Goal: Information Seeking & Learning: Learn about a topic

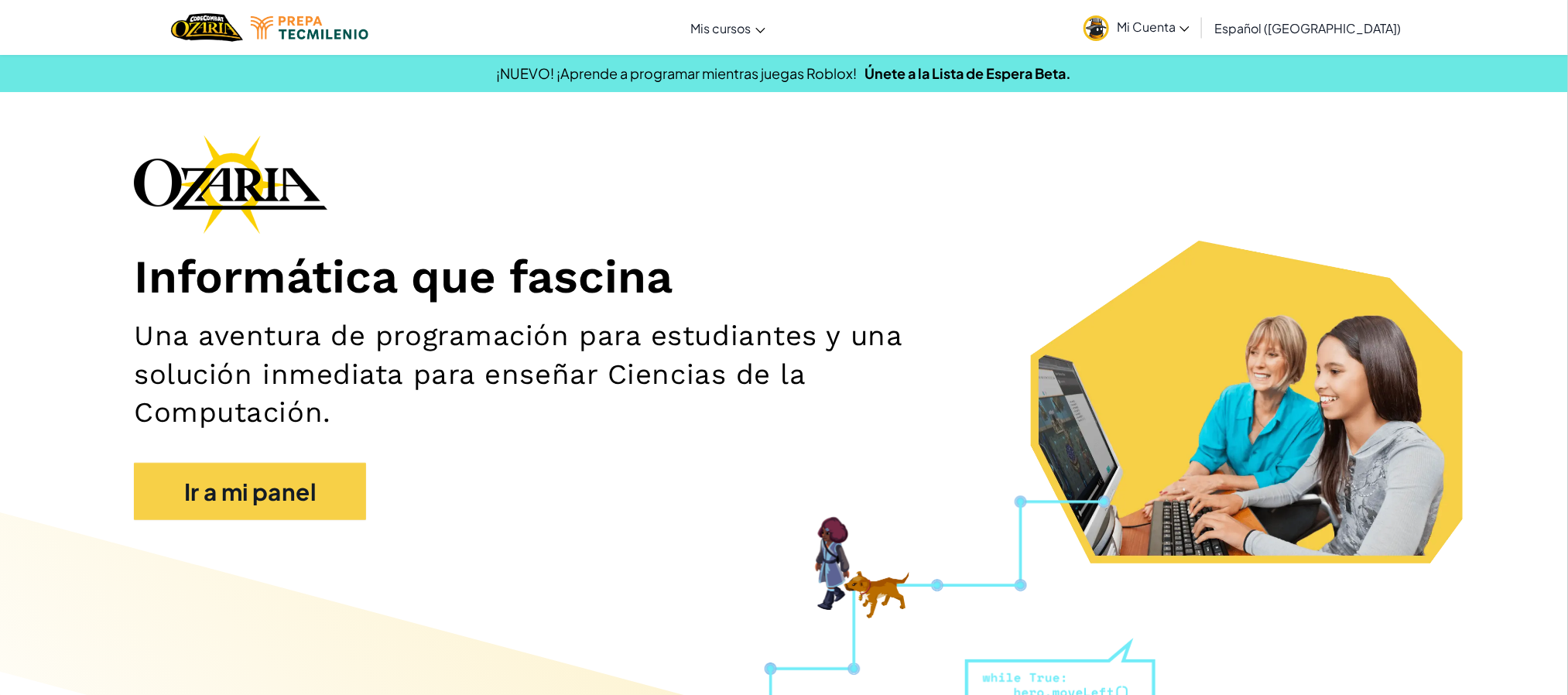
click at [200, 528] on div "Informática que fascina Una aventura de programación para estudiantes y una sol…" at bounding box center [784, 336] width 1301 height 401
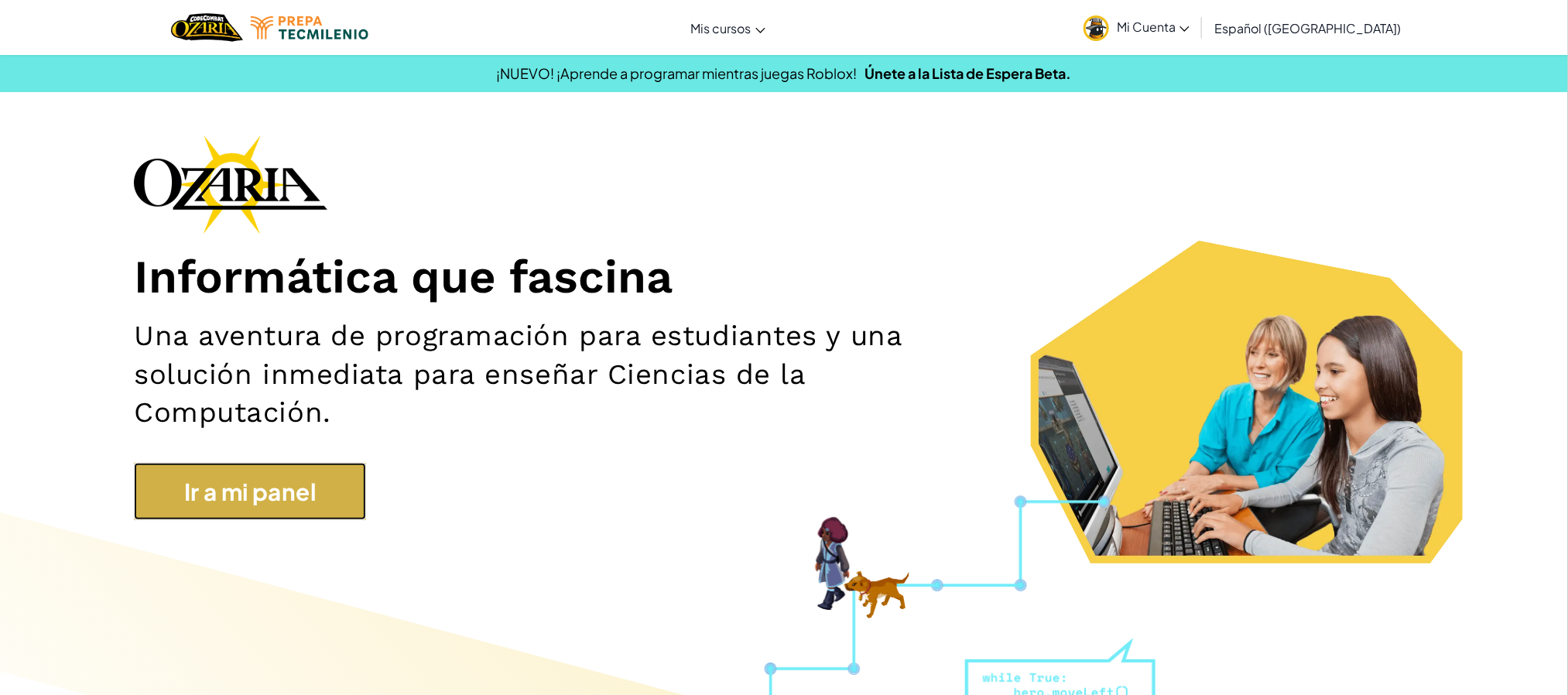
click at [226, 488] on link "Ir a mi panel" at bounding box center [250, 491] width 232 height 58
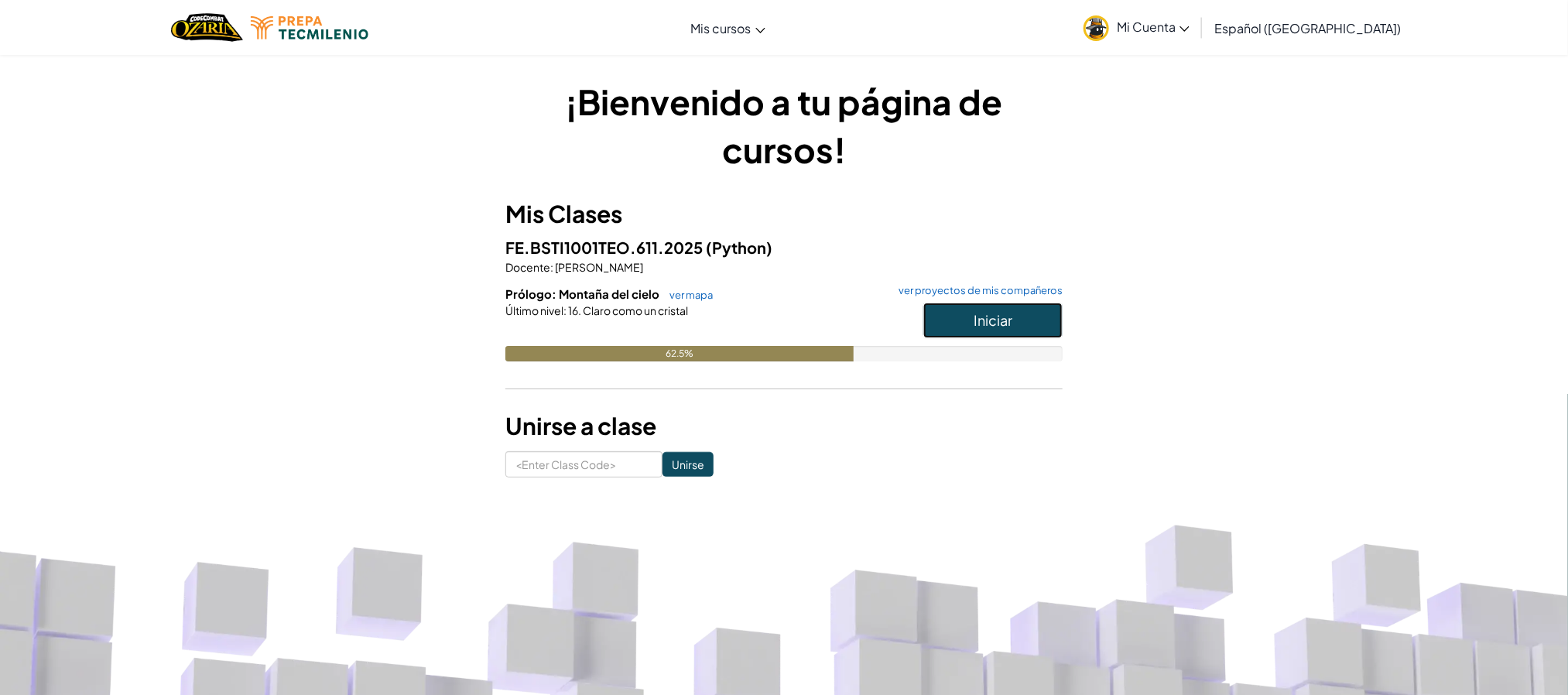
click at [983, 331] on button "Iniciar" at bounding box center [992, 320] width 139 height 35
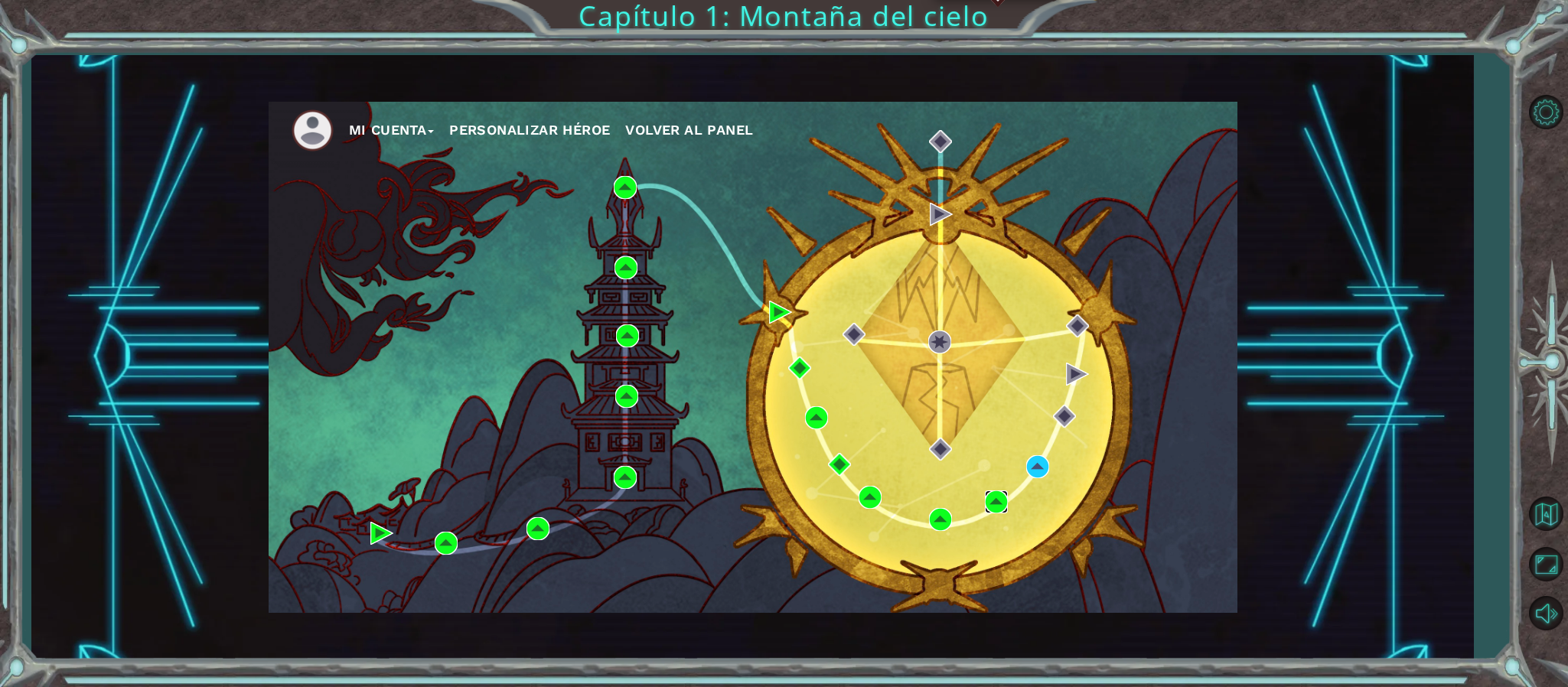
click at [992, 501] on img at bounding box center [997, 502] width 23 height 23
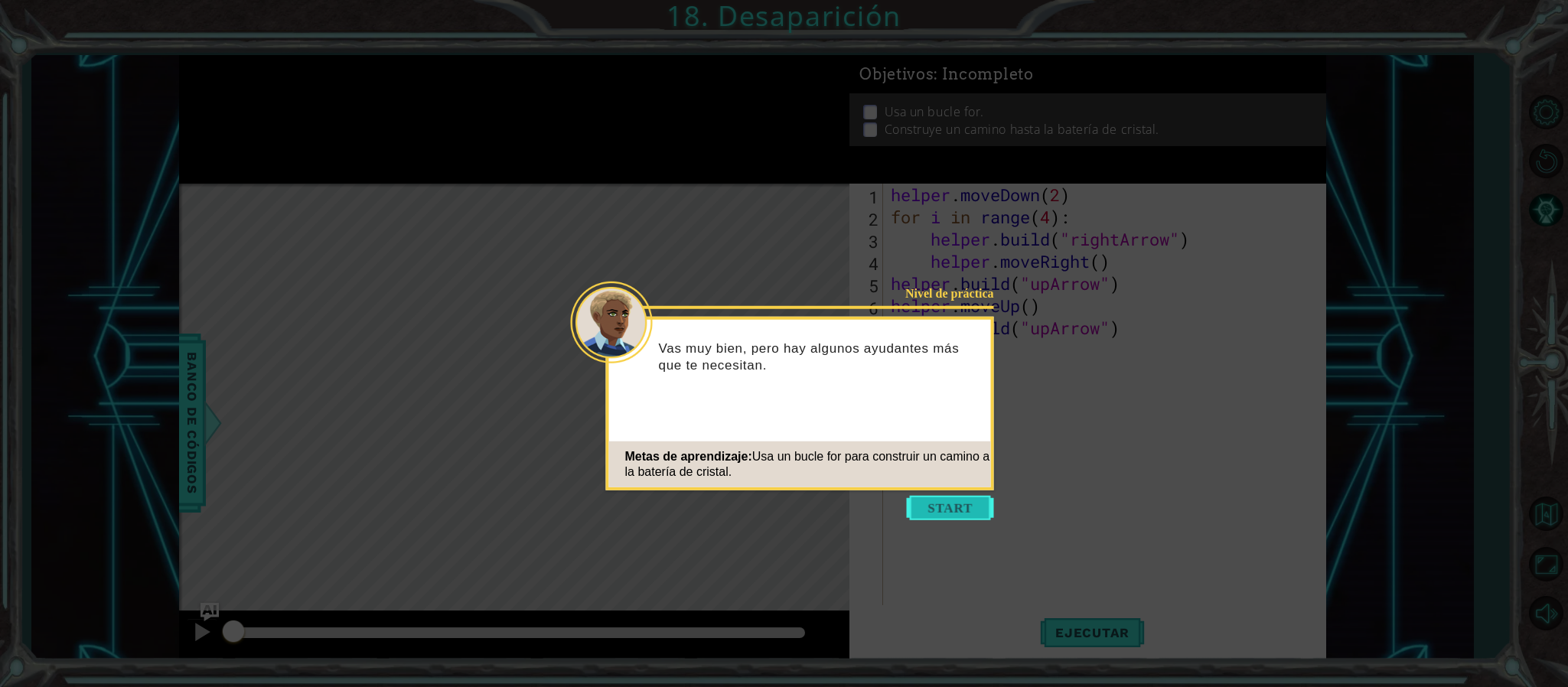
click at [935, 501] on button "Start" at bounding box center [950, 507] width 87 height 24
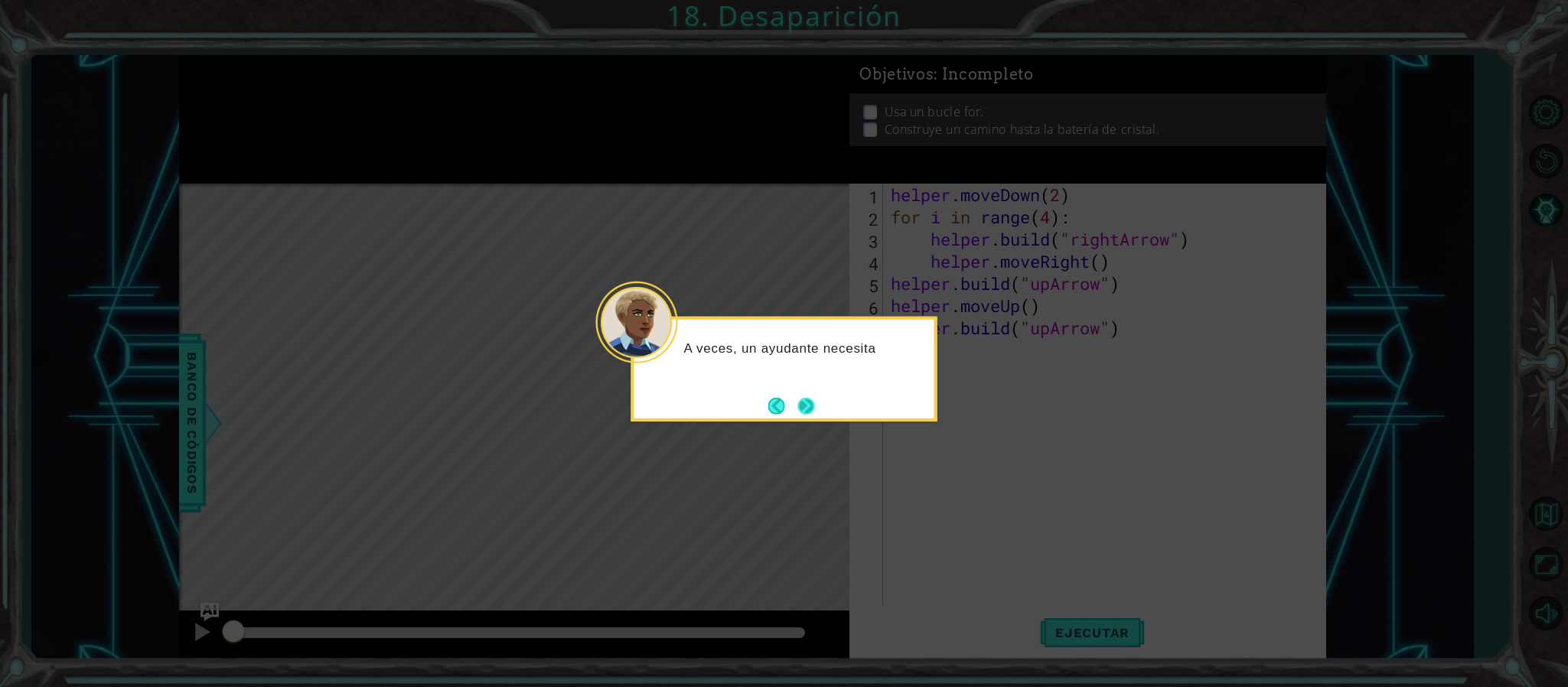
click at [811, 398] on button "Next" at bounding box center [806, 405] width 28 height 28
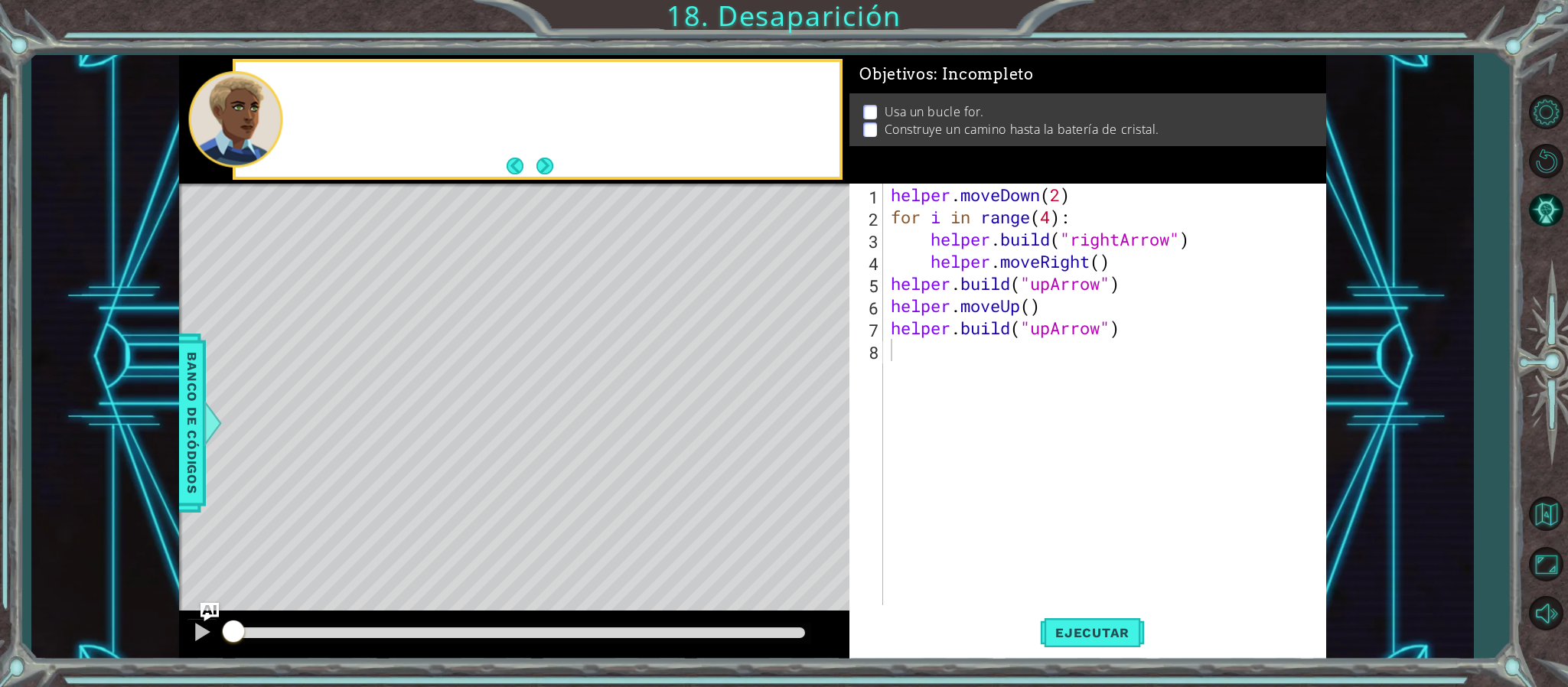
click at [811, 398] on div "Level Map" at bounding box center [532, 409] width 708 height 451
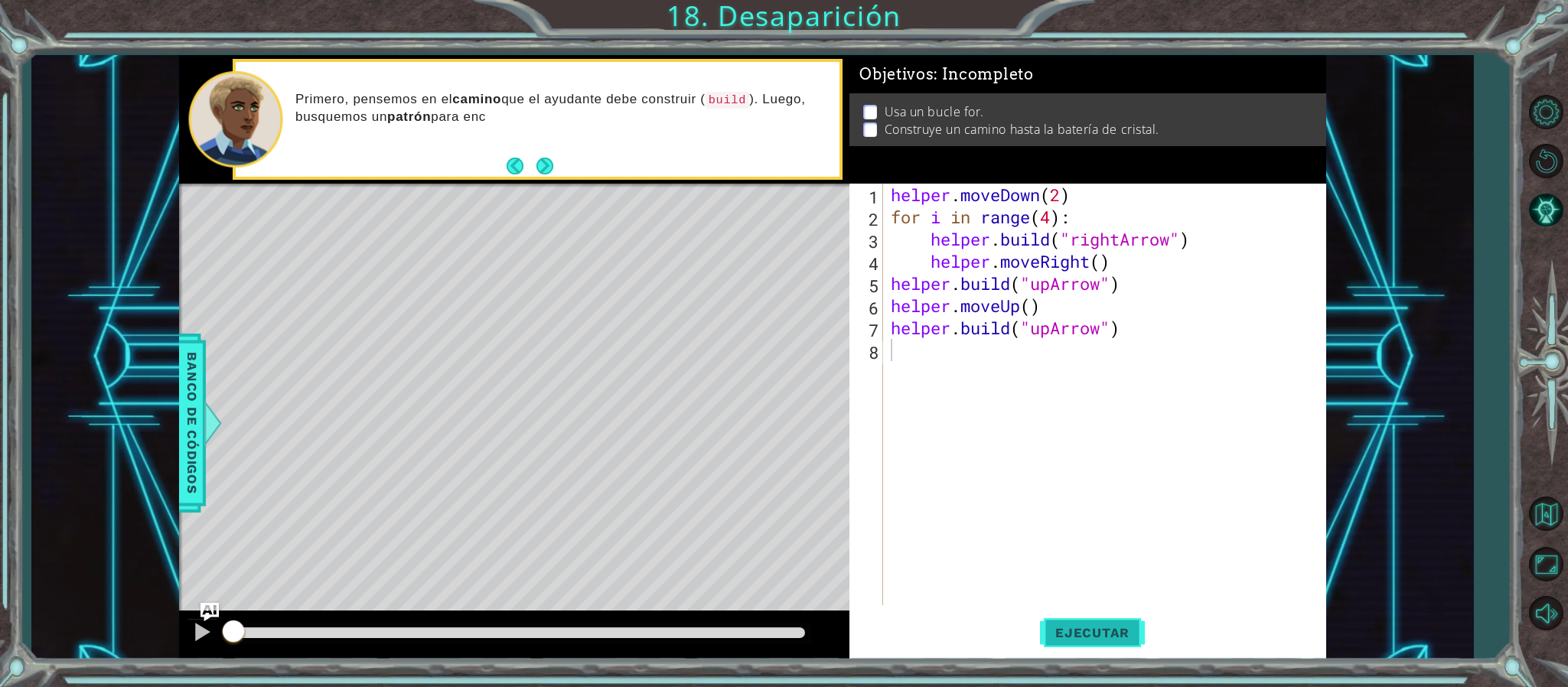
click at [1049, 623] on button "Ejecutar" at bounding box center [1093, 633] width 105 height 47
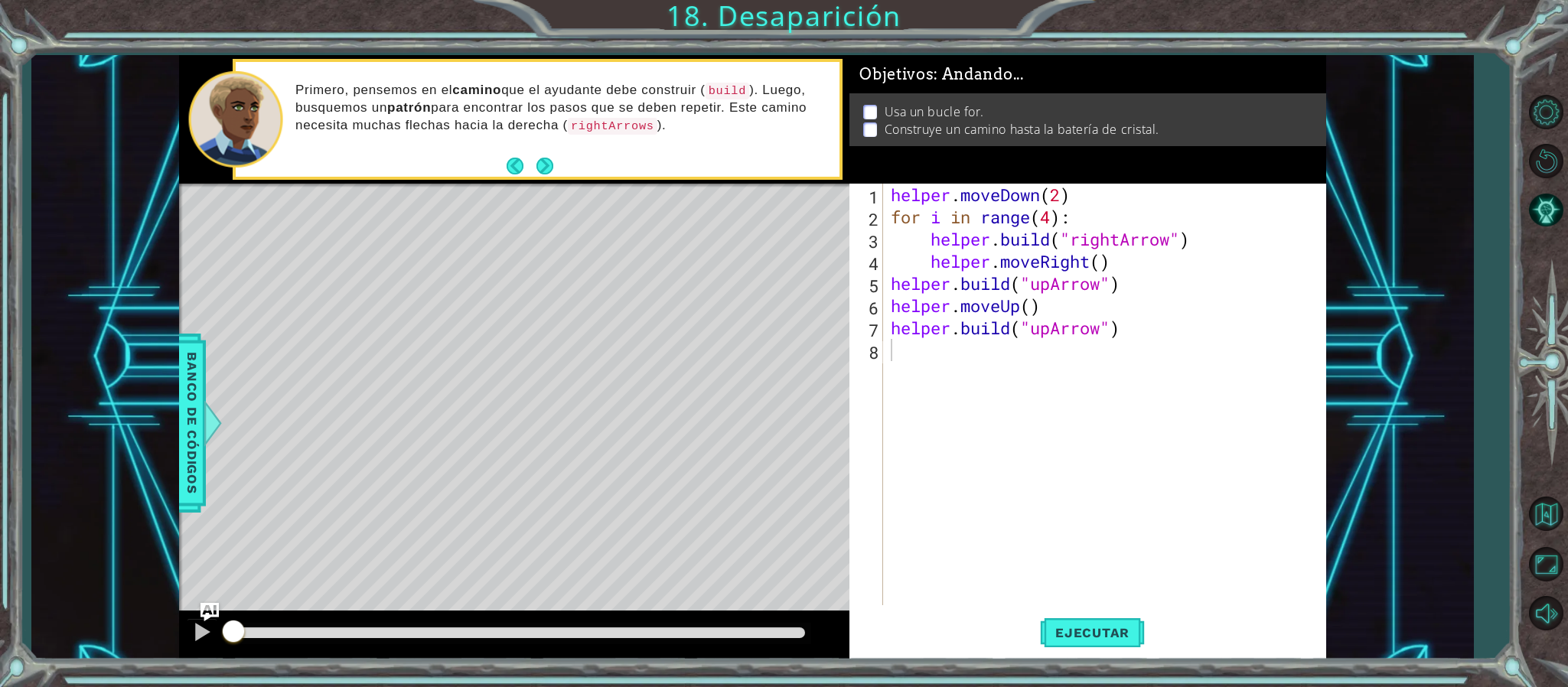
click at [537, 152] on div "Primero, pensemos en el camino que el ayudante debe construir ( build ). Luego,…" at bounding box center [561, 119] width 555 height 90
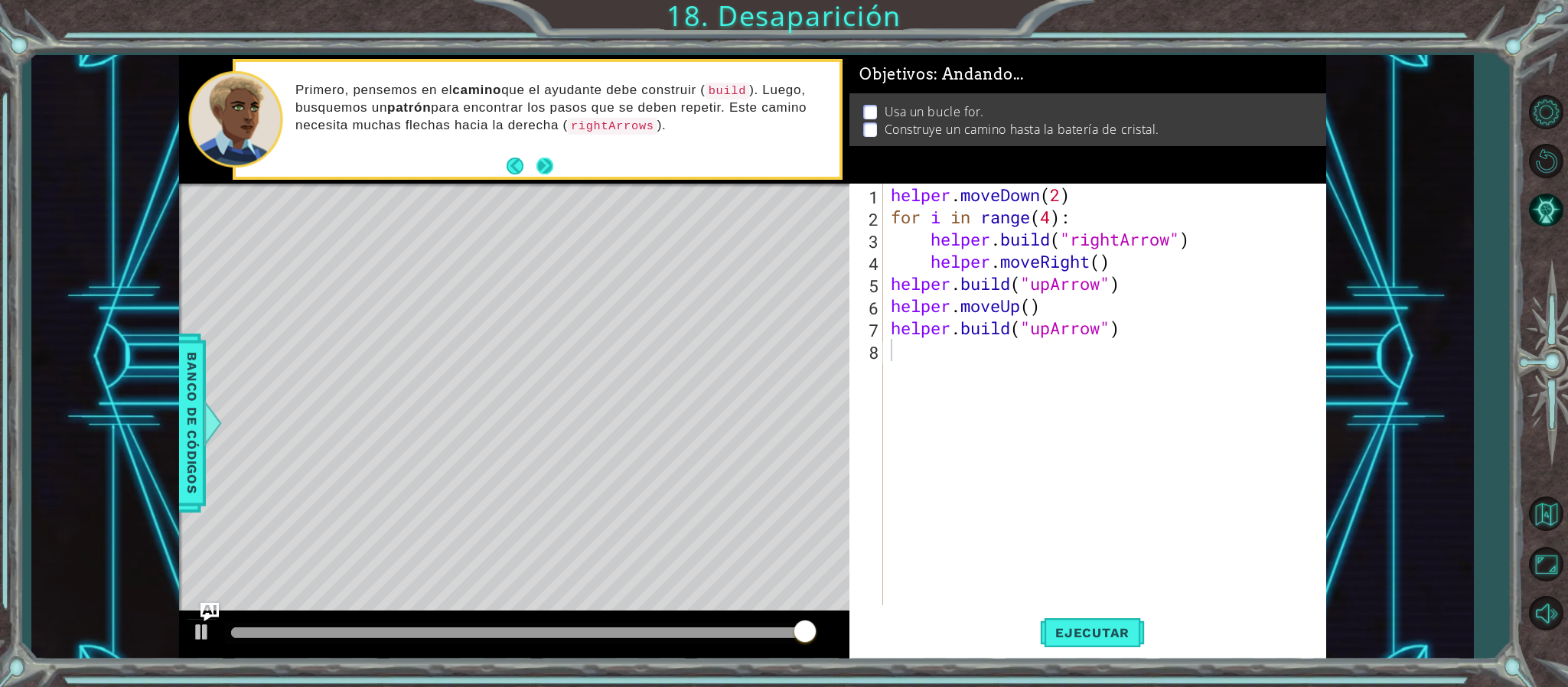
click at [537, 162] on button "Next" at bounding box center [544, 165] width 16 height 16
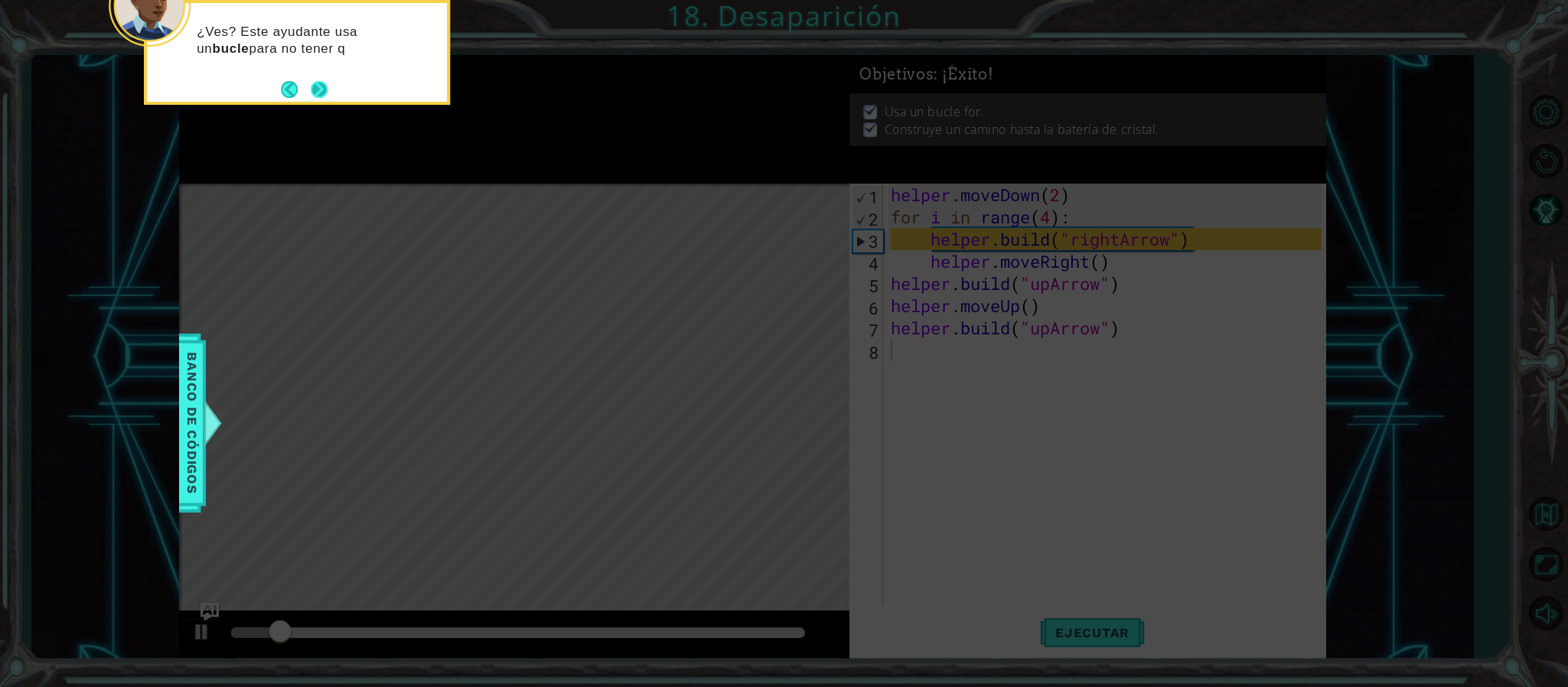
click at [324, 92] on button "Next" at bounding box center [319, 89] width 27 height 27
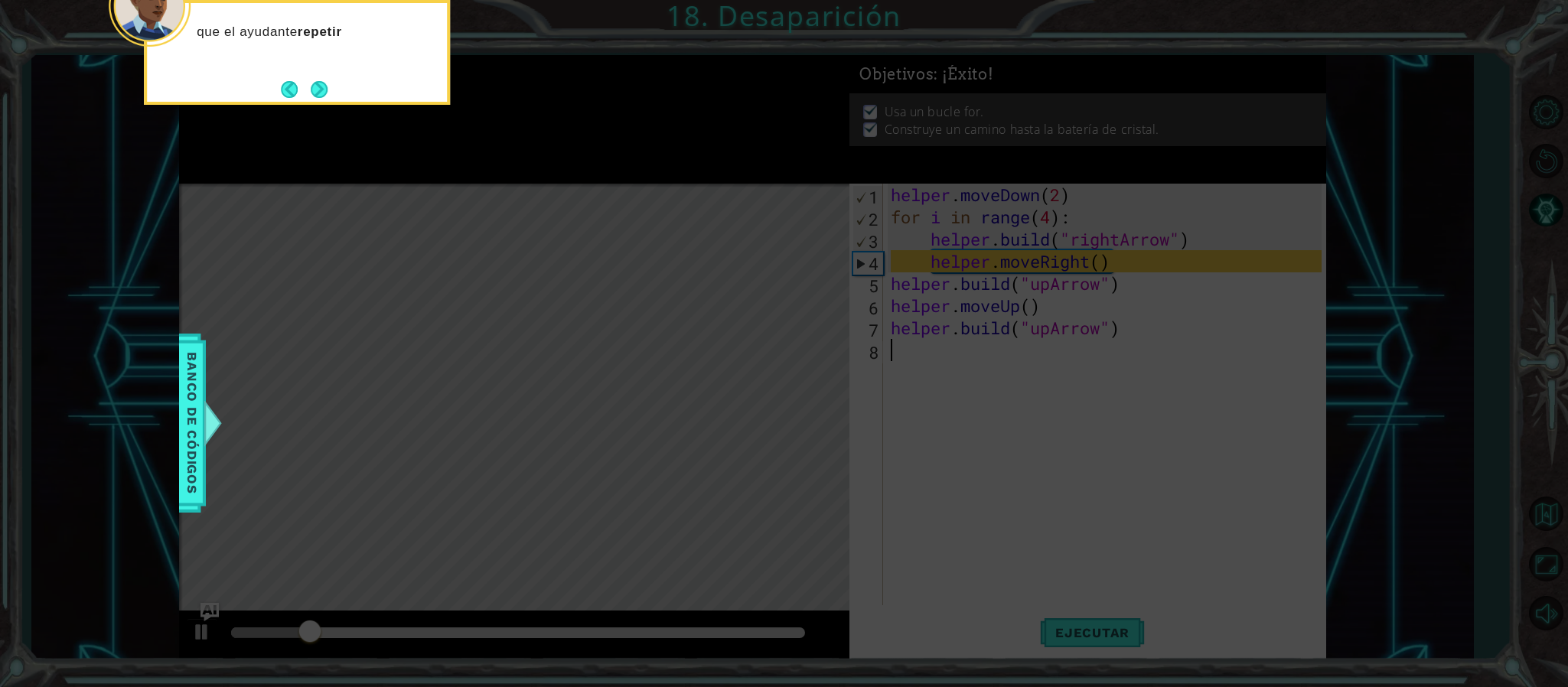
click at [324, 92] on button "Next" at bounding box center [319, 89] width 27 height 27
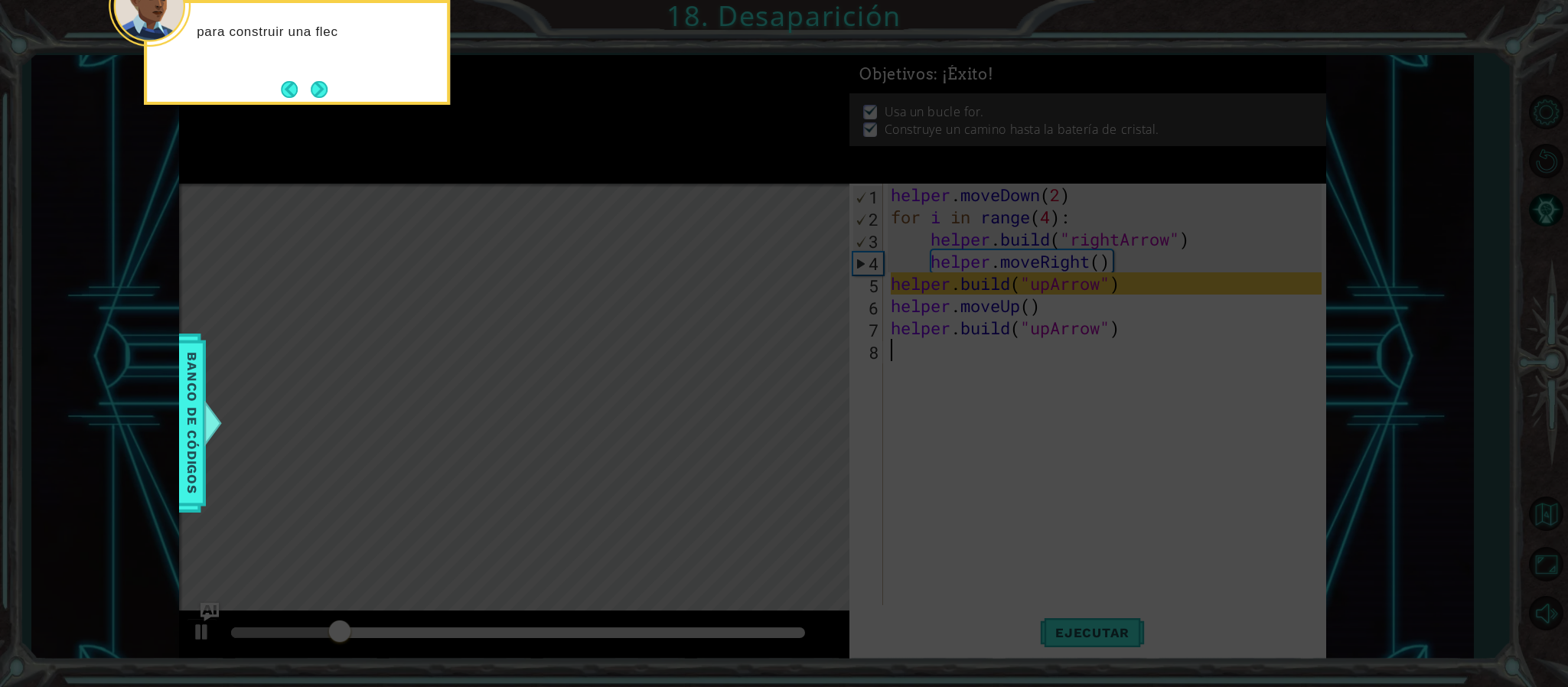
click at [324, 92] on button "Next" at bounding box center [318, 88] width 16 height 16
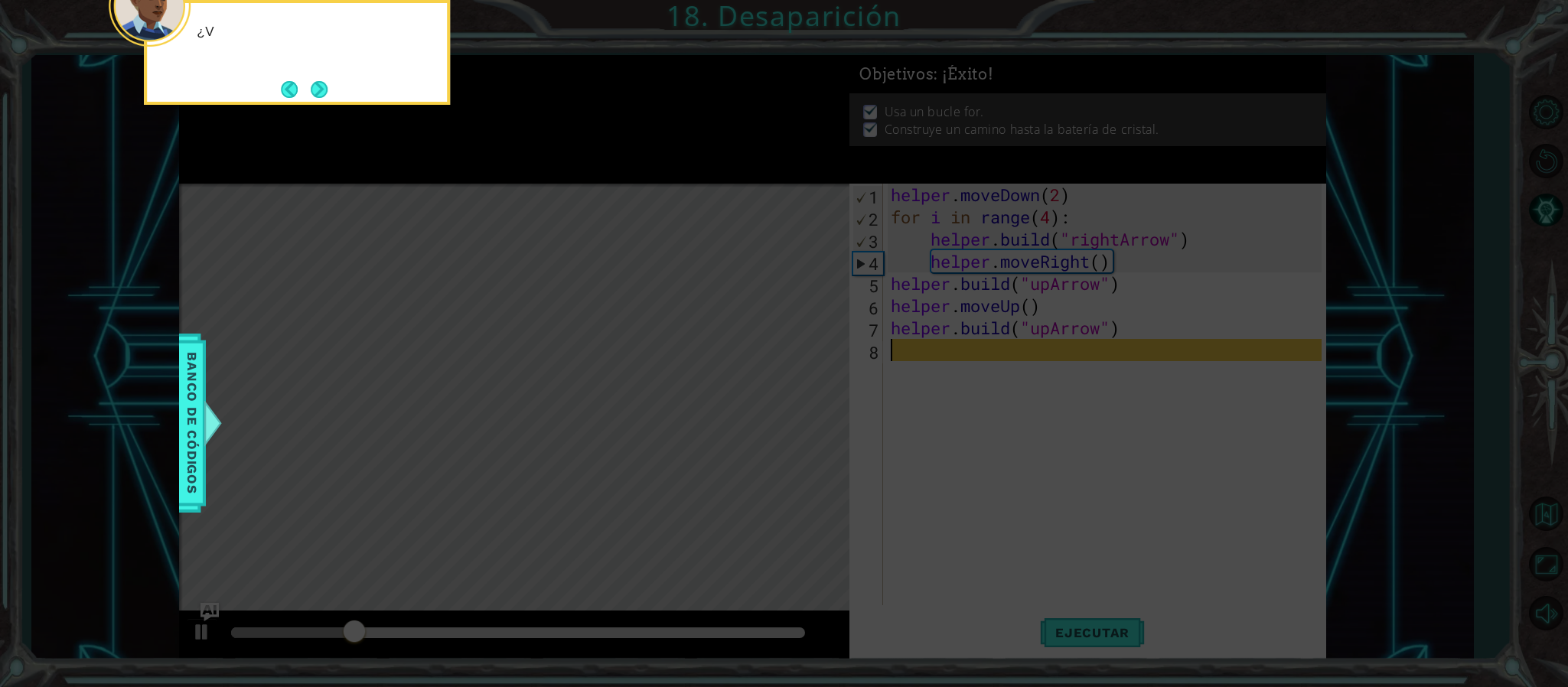
click at [324, 92] on button "Next" at bounding box center [319, 89] width 28 height 28
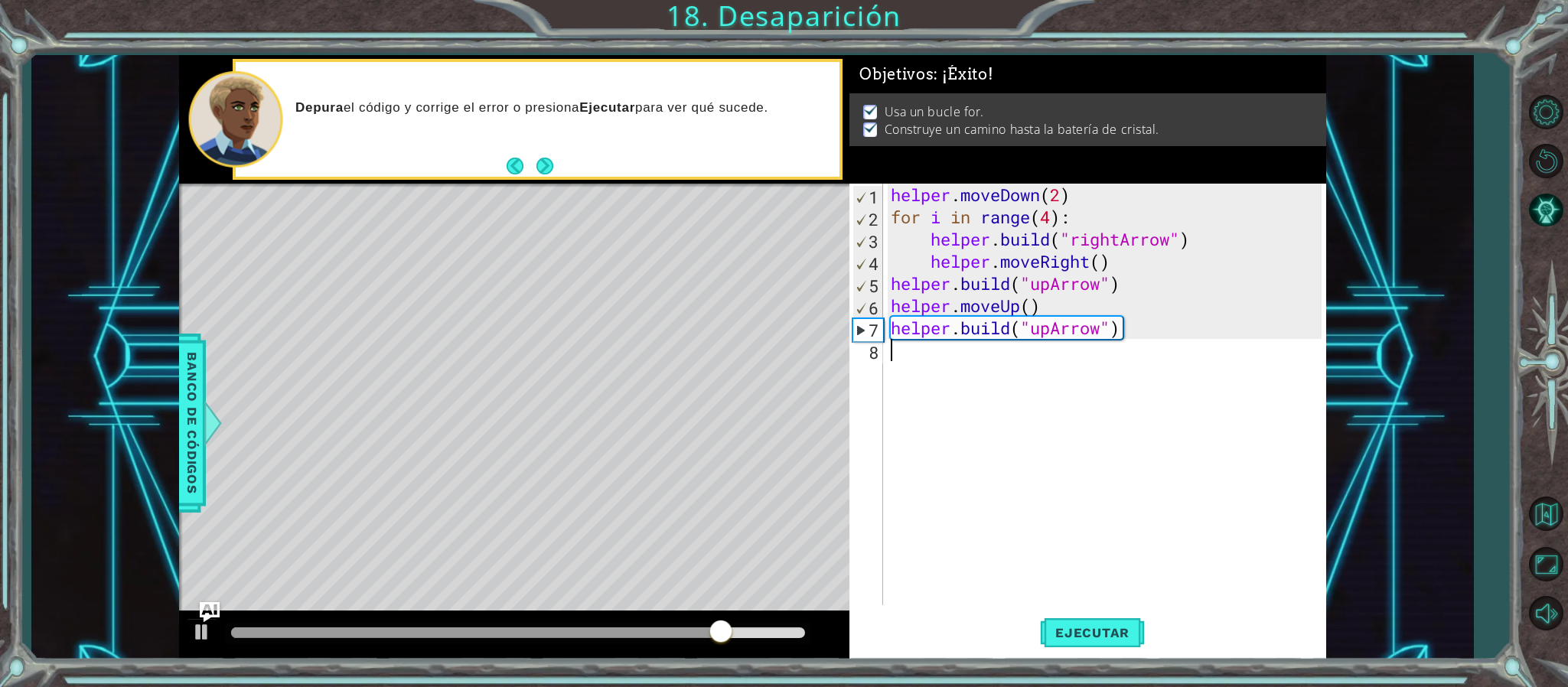
click at [207, 611] on img "Ask AI" at bounding box center [209, 612] width 20 height 20
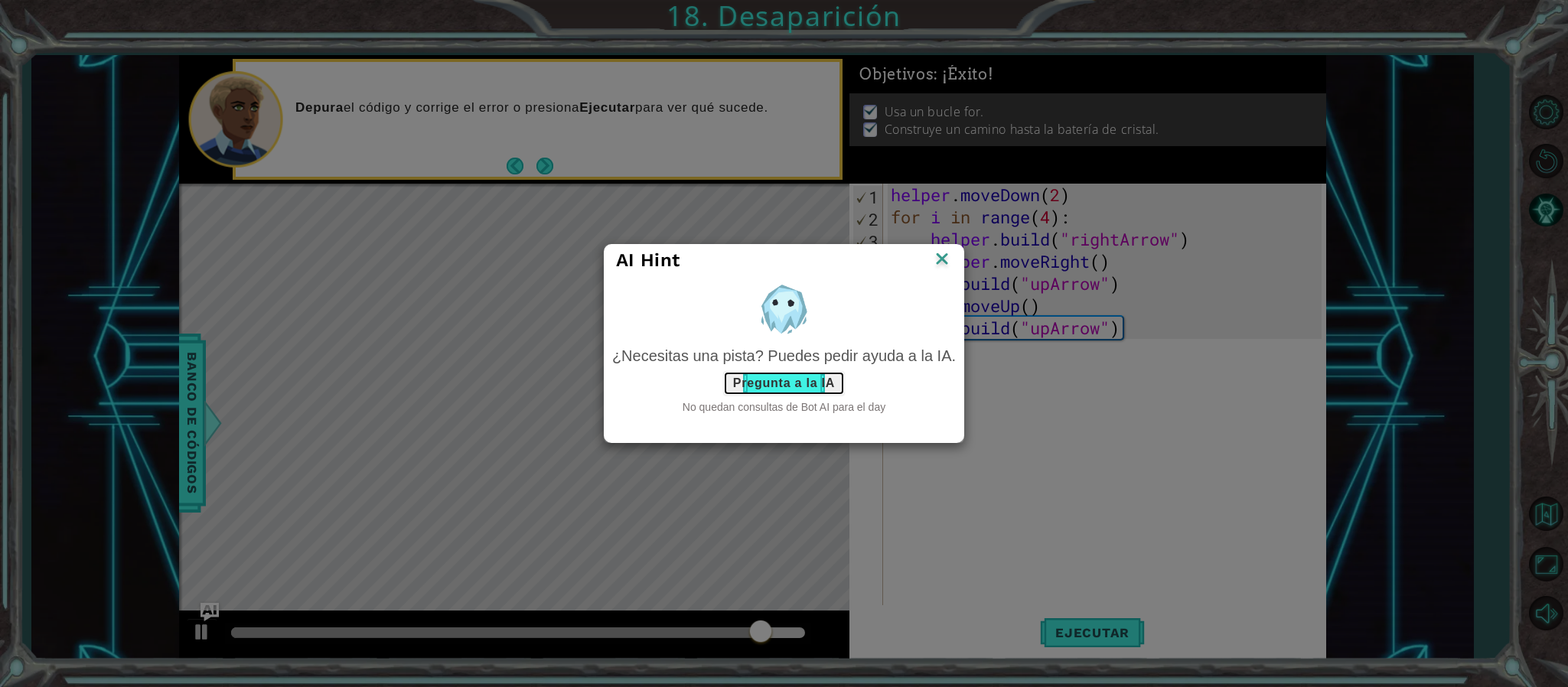
click at [768, 384] on button "Pregunta a la IA" at bounding box center [784, 383] width 122 height 24
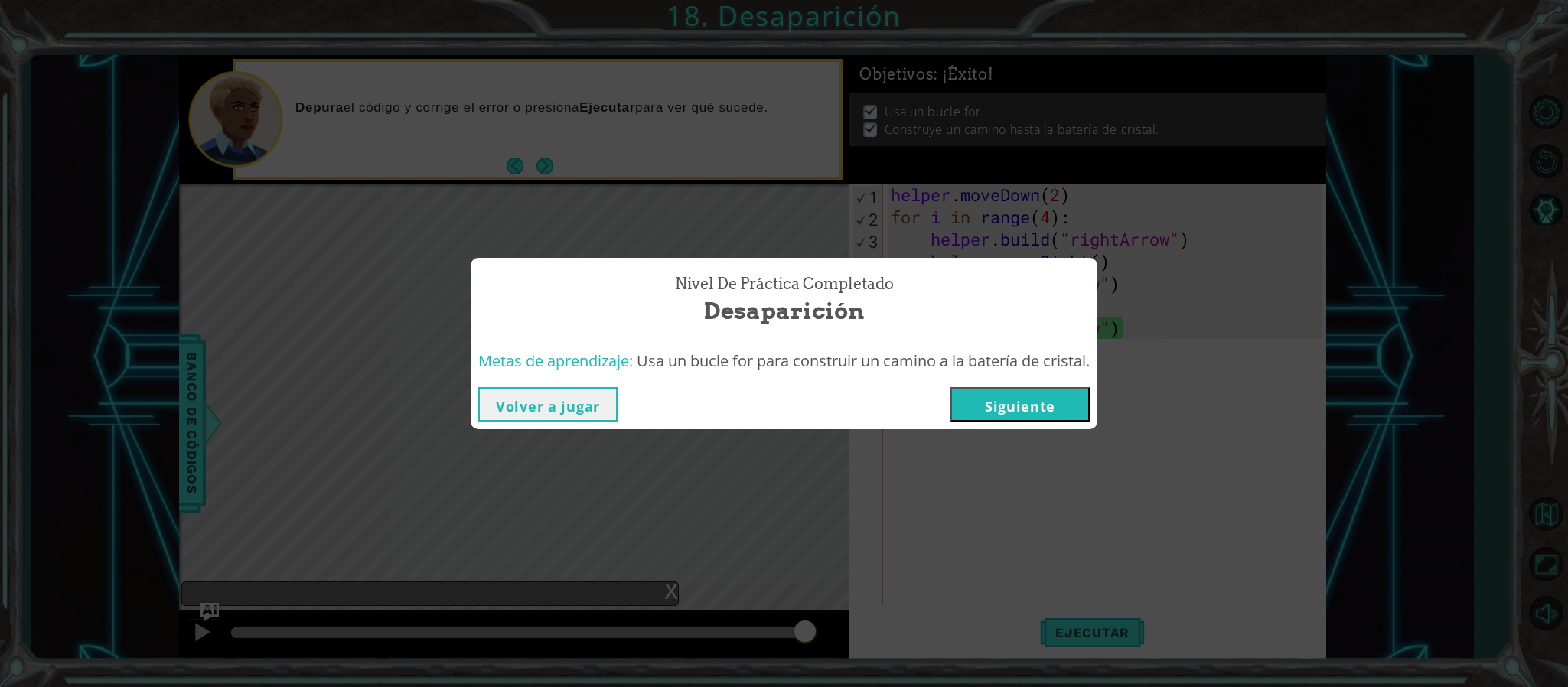
click at [990, 403] on button "Siguiente" at bounding box center [1020, 404] width 139 height 35
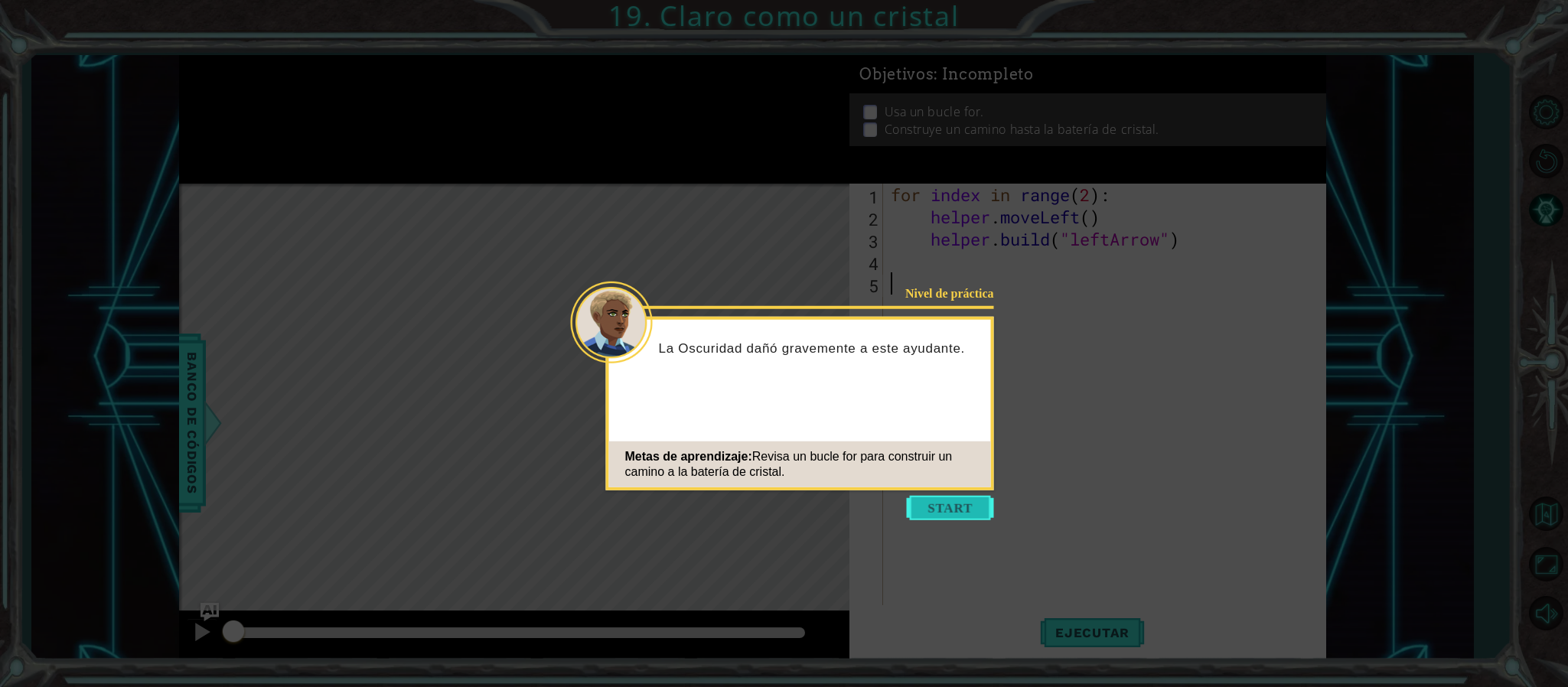
click at [923, 496] on button "Start" at bounding box center [950, 507] width 87 height 24
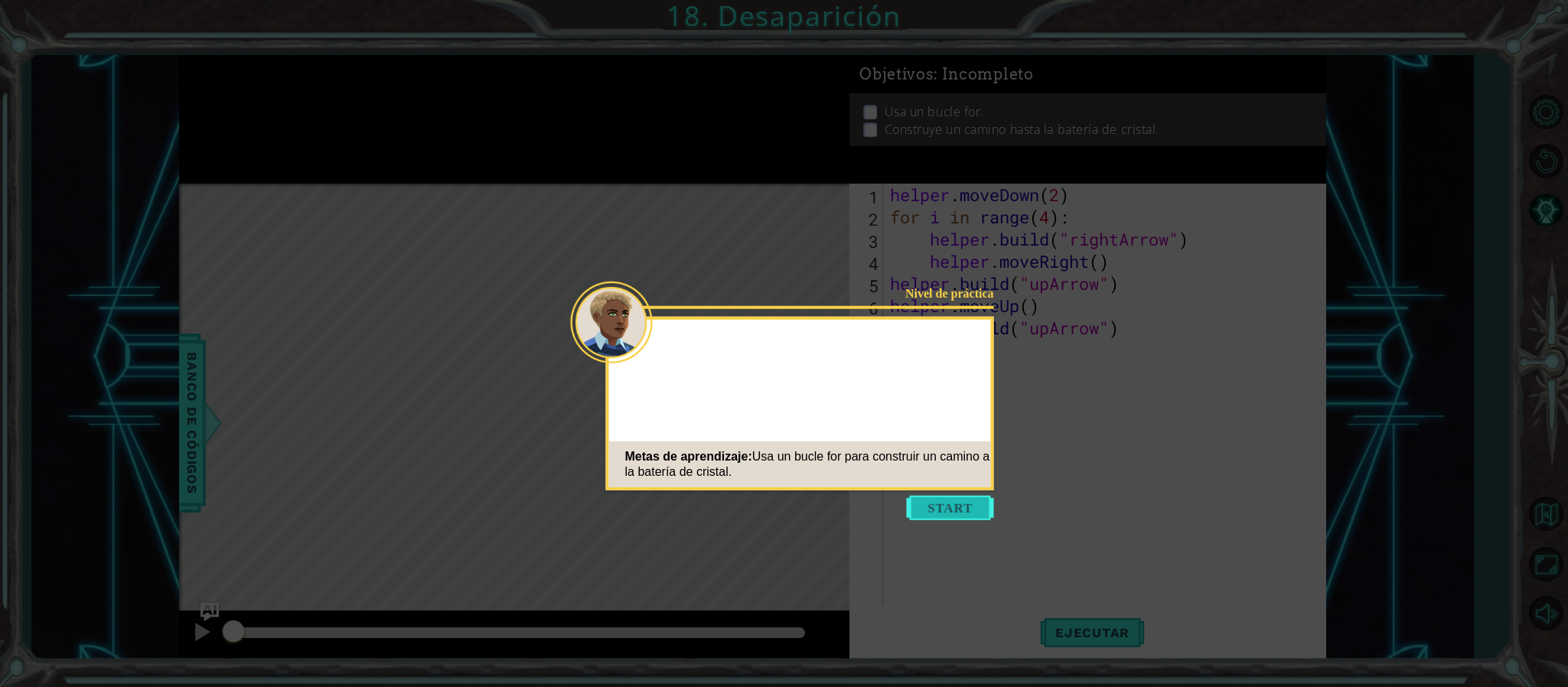
click at [938, 507] on button "Start" at bounding box center [950, 507] width 87 height 24
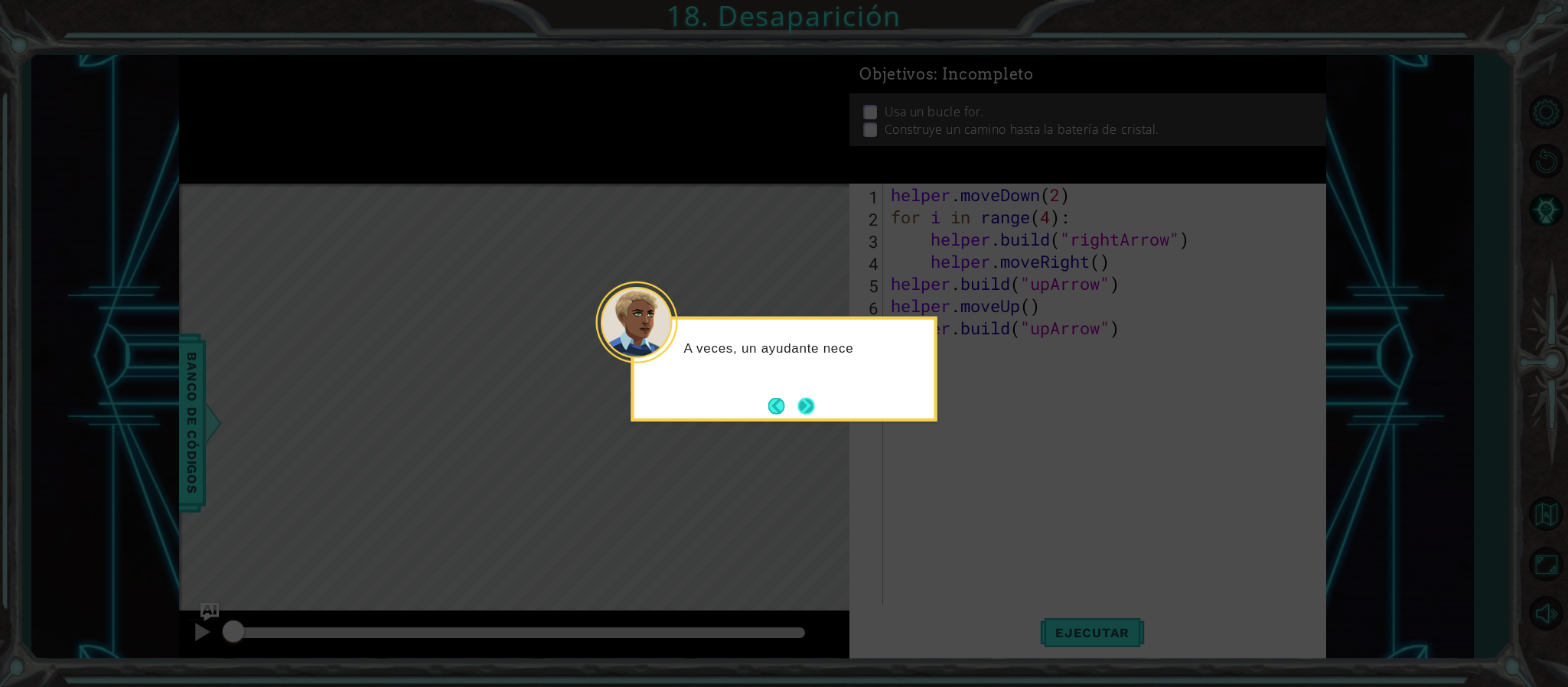
click at [799, 398] on button "Next" at bounding box center [805, 405] width 24 height 24
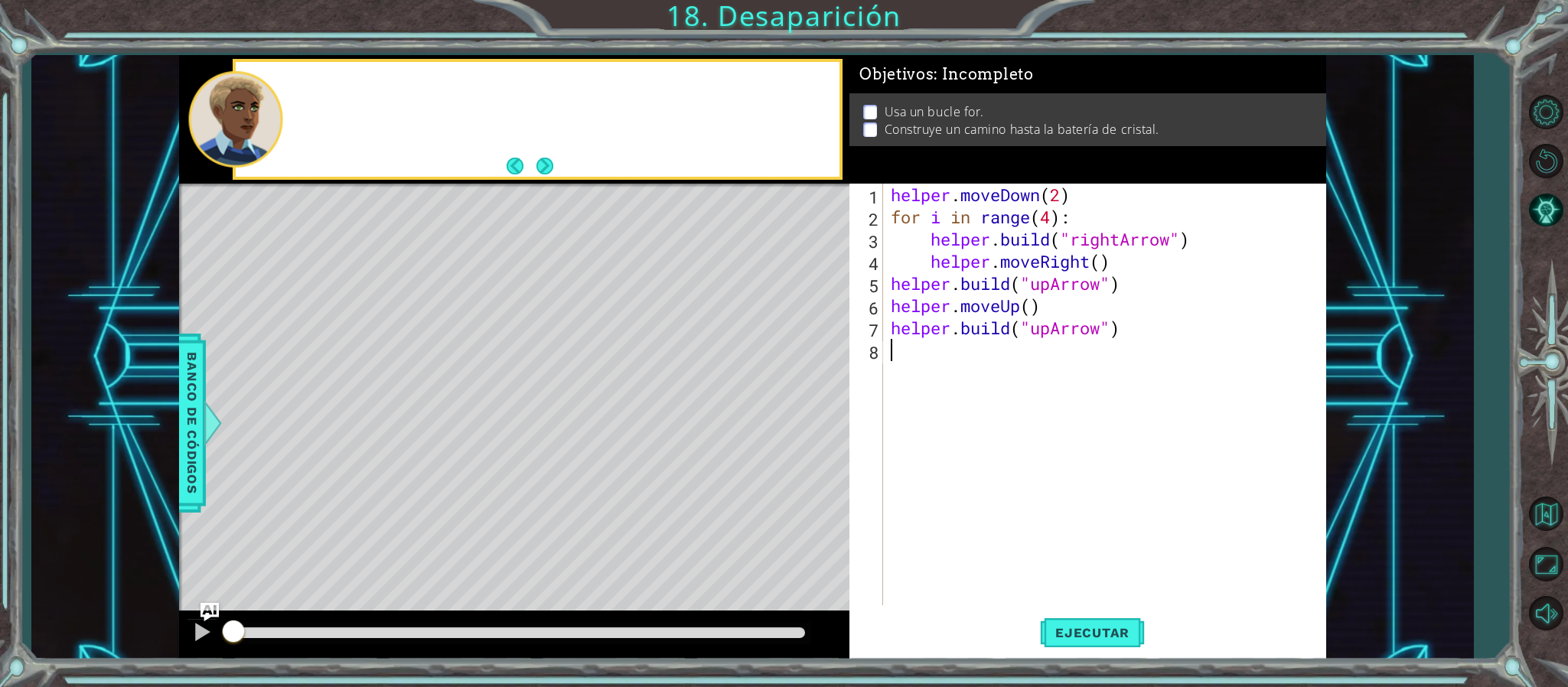
click at [799, 398] on div "Level Map" at bounding box center [532, 409] width 708 height 451
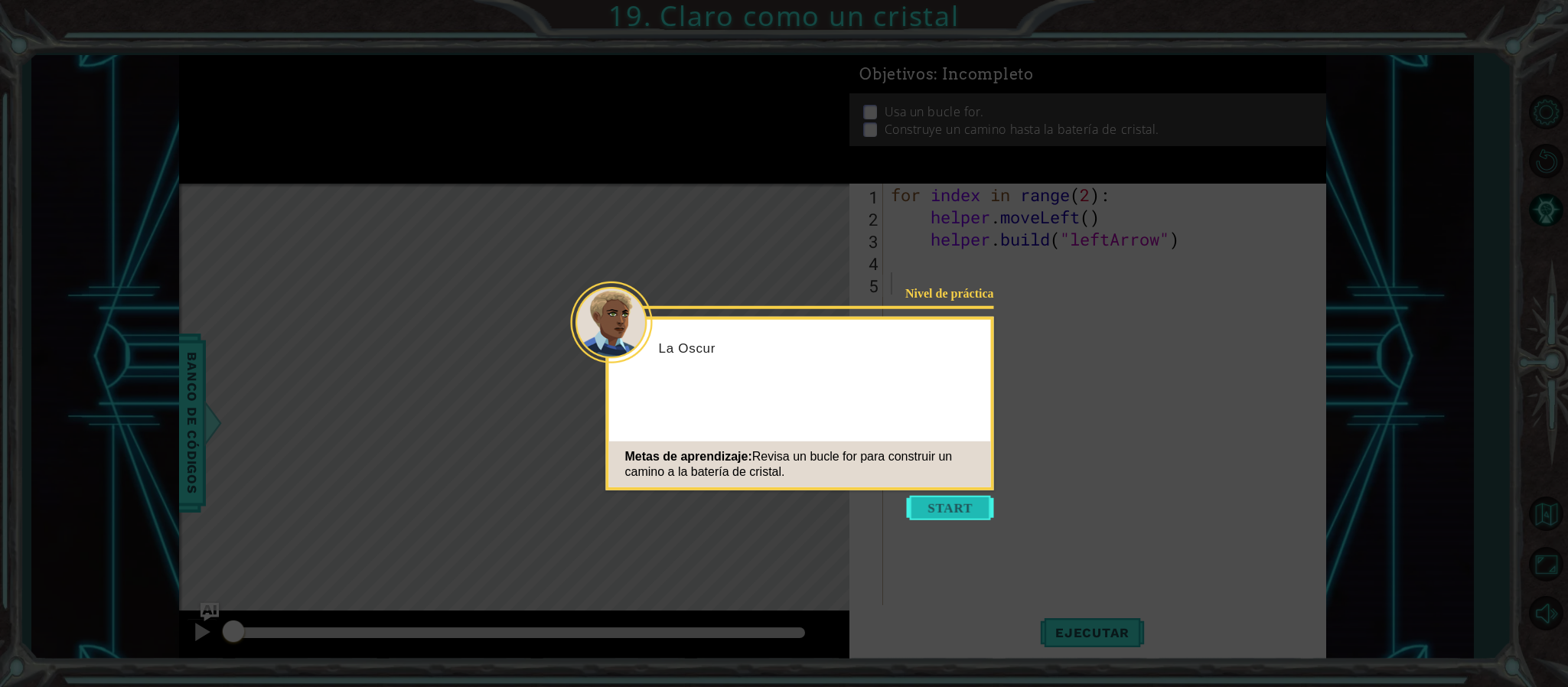
click at [938, 515] on button "Start" at bounding box center [950, 507] width 87 height 24
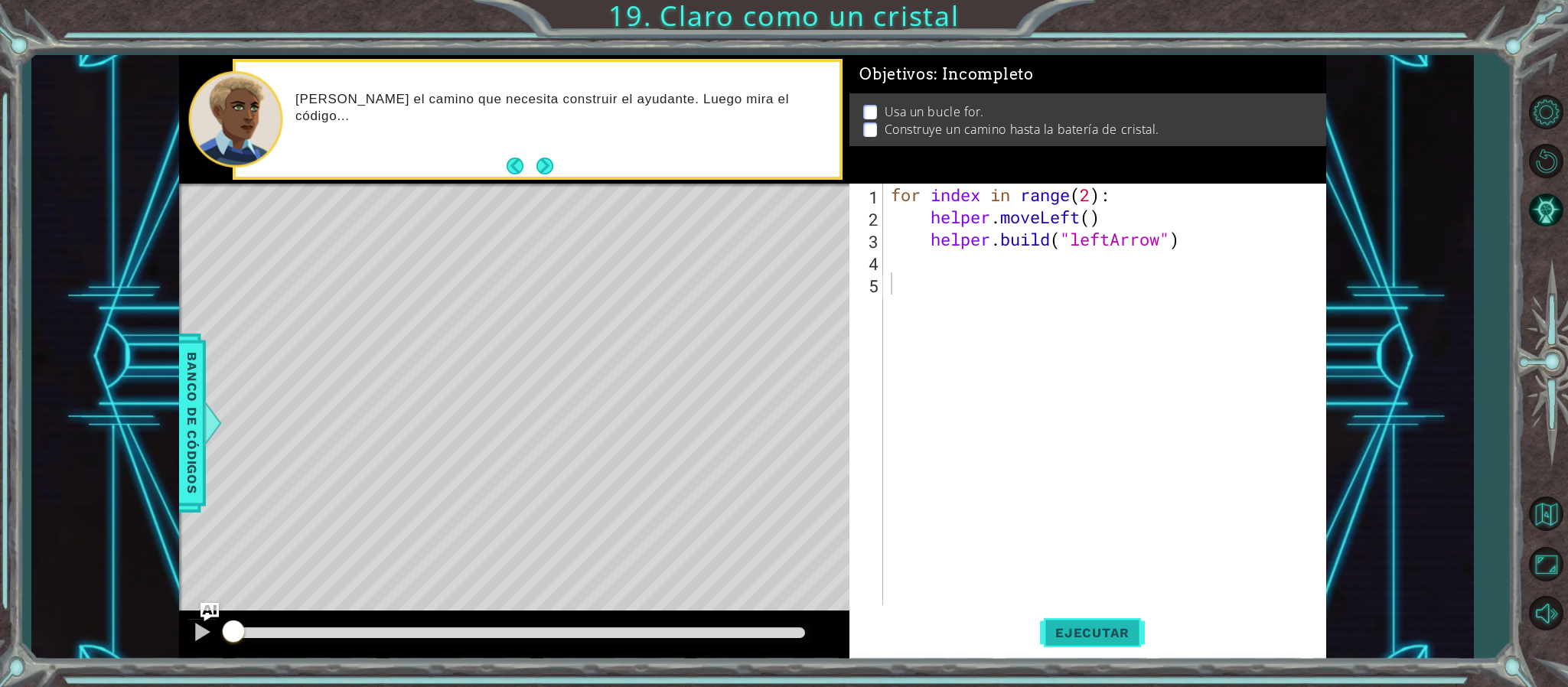
click at [1099, 634] on span "Ejecutar" at bounding box center [1093, 633] width 105 height 15
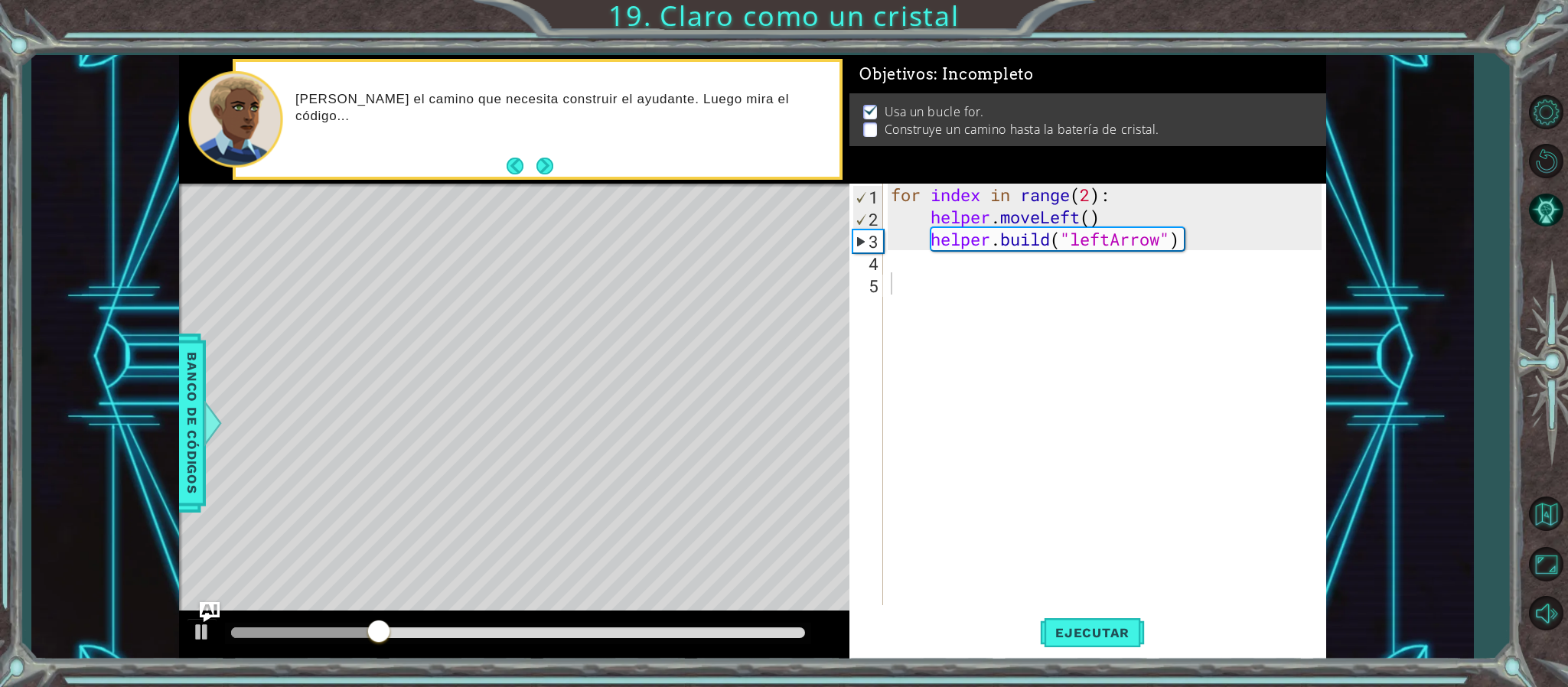
click at [209, 610] on img "Ask AI" at bounding box center [209, 612] width 20 height 20
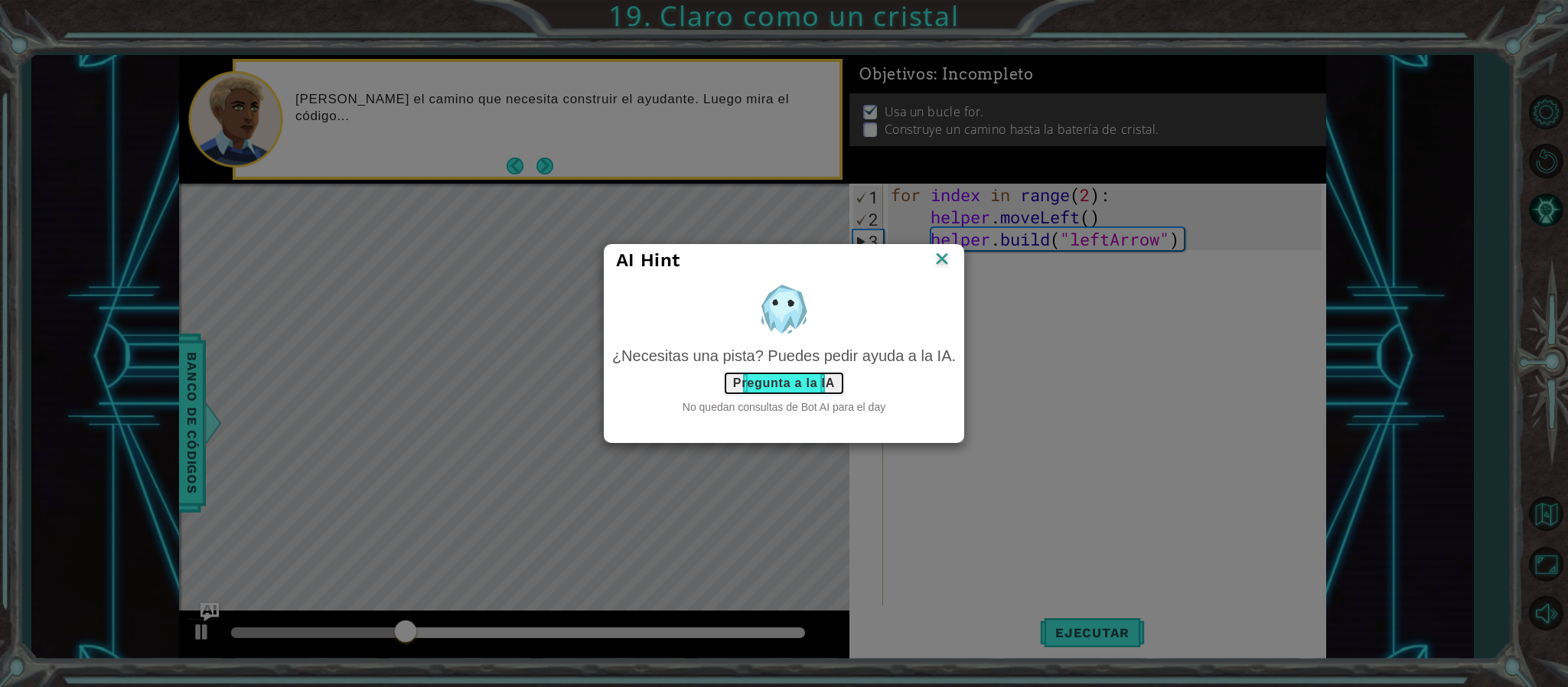
click at [802, 378] on button "Pregunta a la IA" at bounding box center [784, 383] width 122 height 24
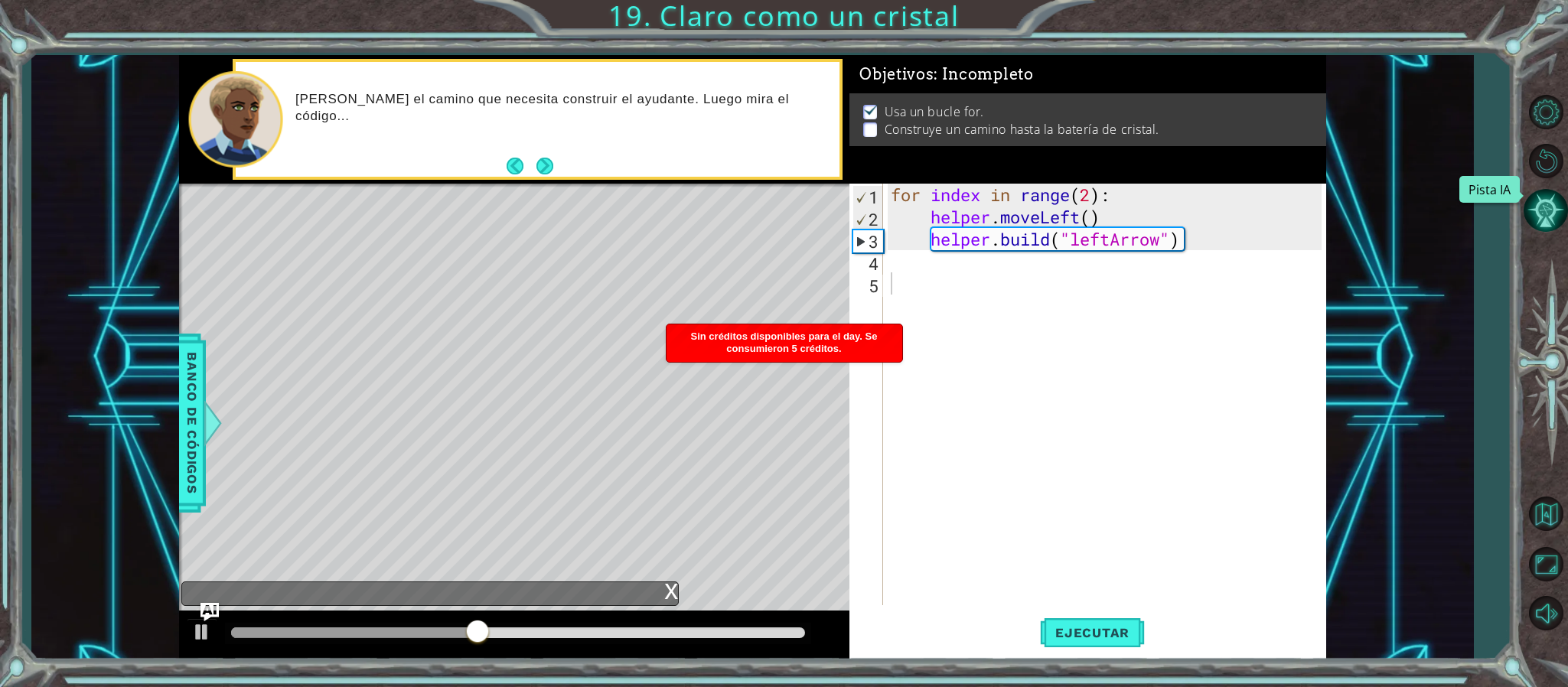
click at [1537, 210] on button "Pista IA" at bounding box center [1547, 211] width 45 height 45
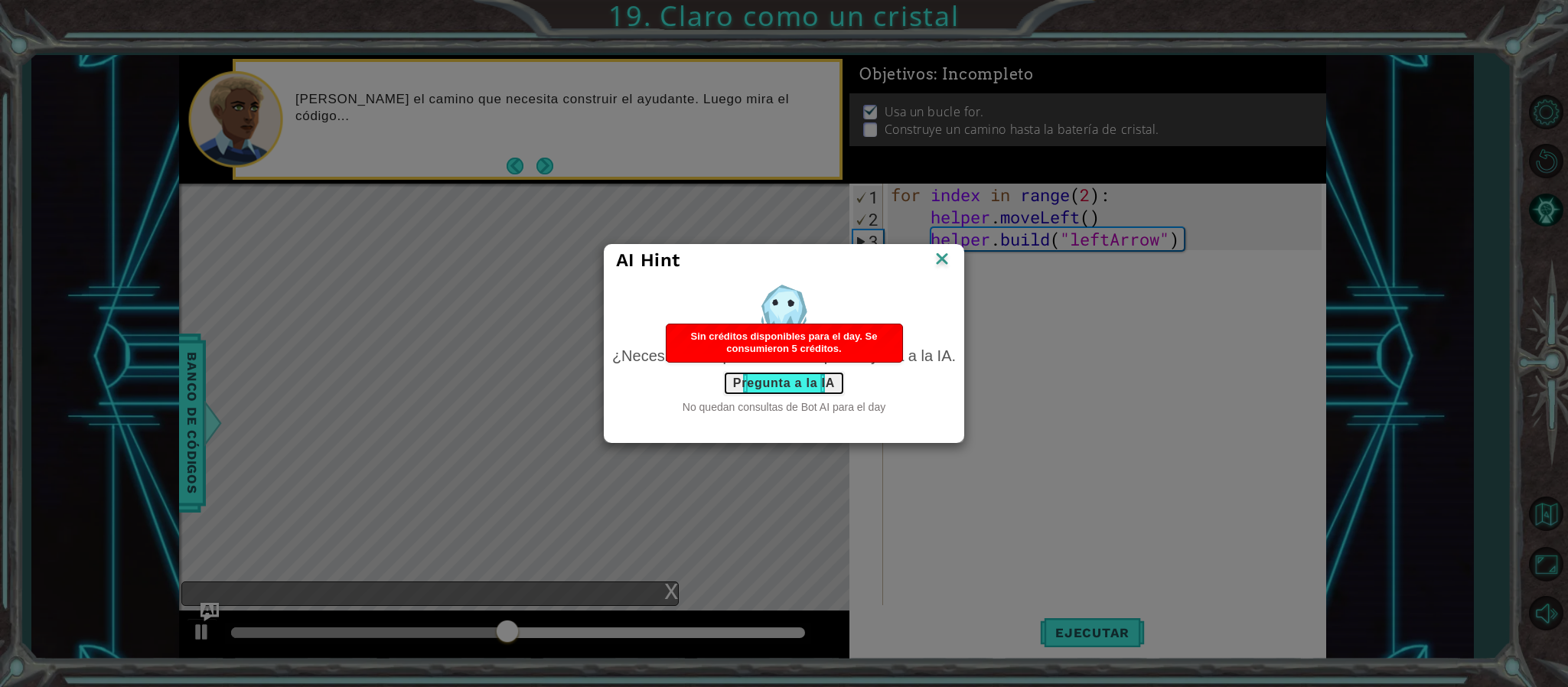
click at [774, 381] on button "Pregunta a la IA" at bounding box center [784, 383] width 122 height 24
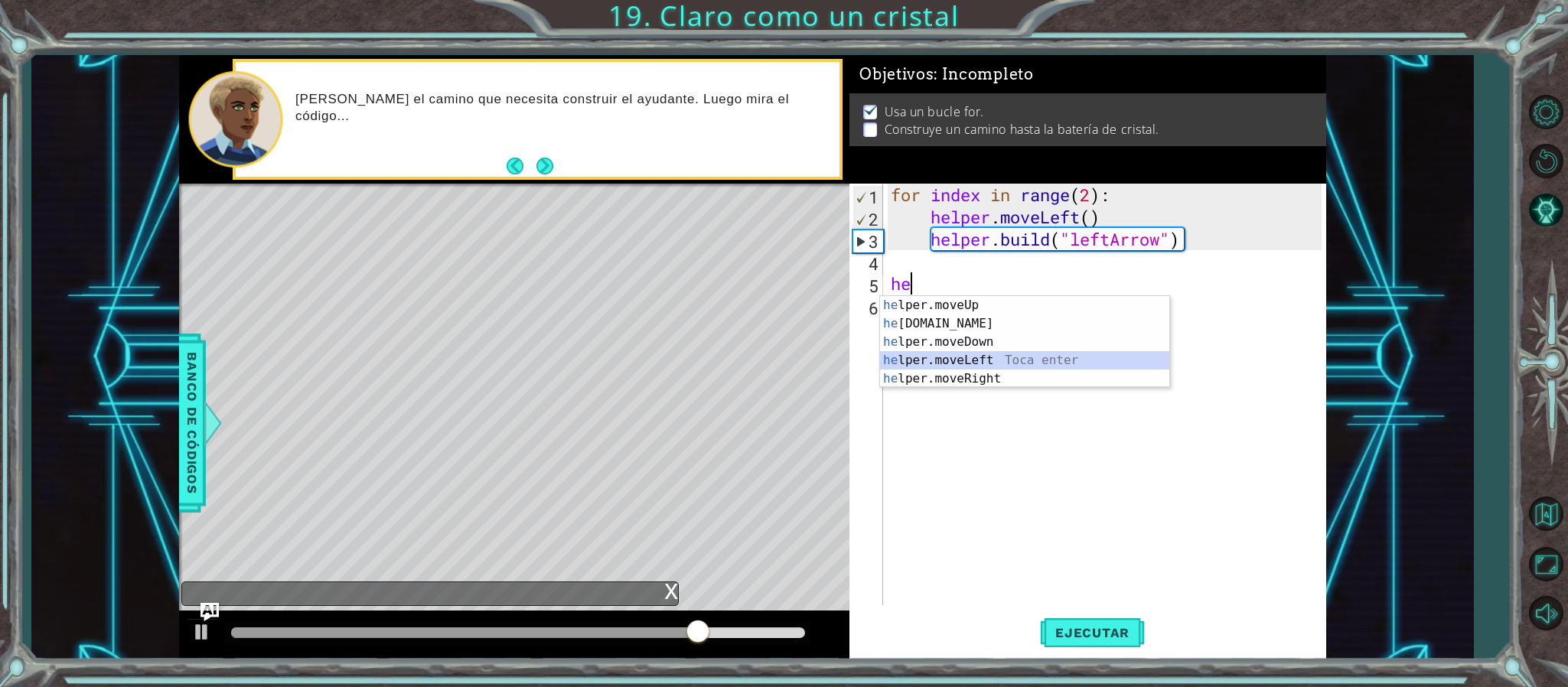
click at [980, 365] on div "he lper.moveUp Toca enter he [DOMAIN_NAME] Toca enter he lper.moveDown Toca ent…" at bounding box center [1024, 360] width 289 height 129
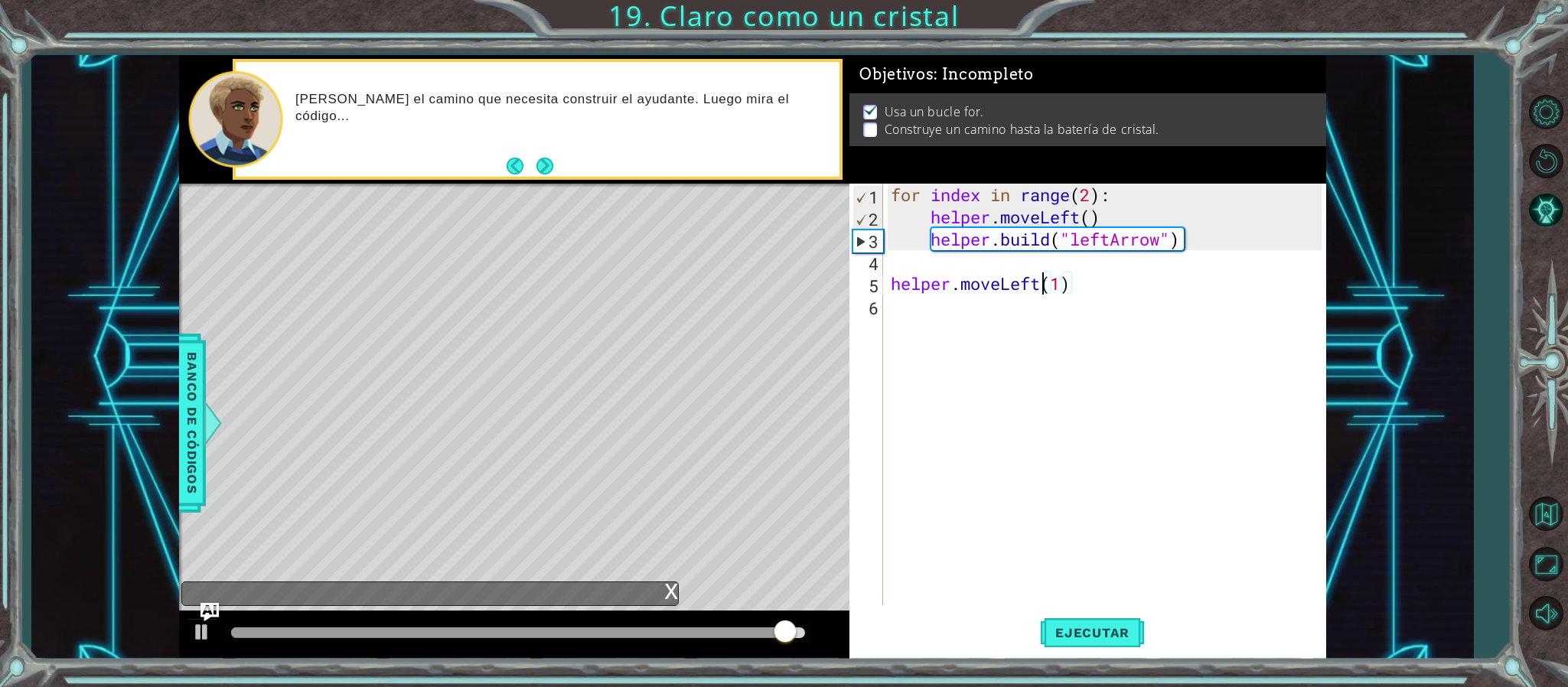
click at [1040, 290] on div "for index in range ( 2 ) : helper . moveLeft ( ) helper . build ( "leftArrow" )…" at bounding box center [1108, 417] width 441 height 466
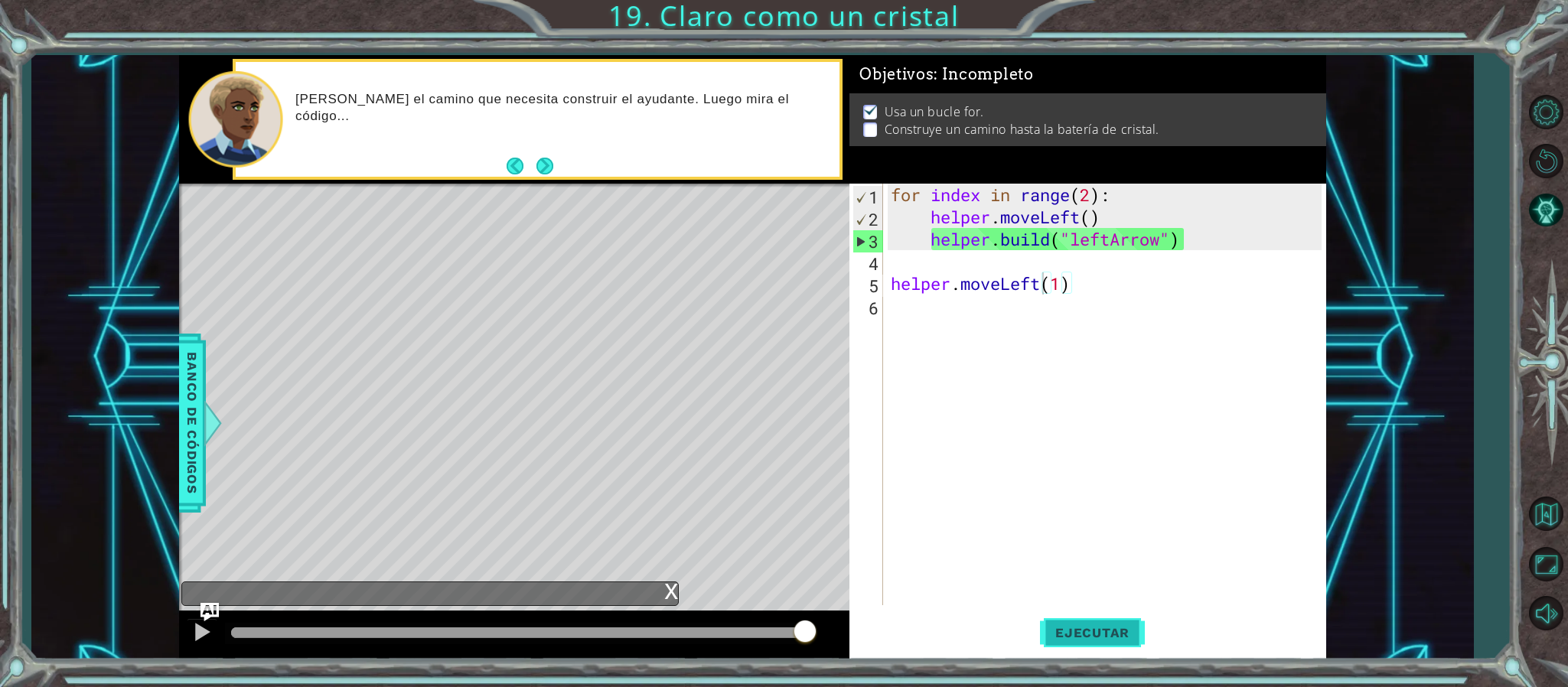
click at [1105, 632] on span "Ejecutar" at bounding box center [1093, 633] width 105 height 15
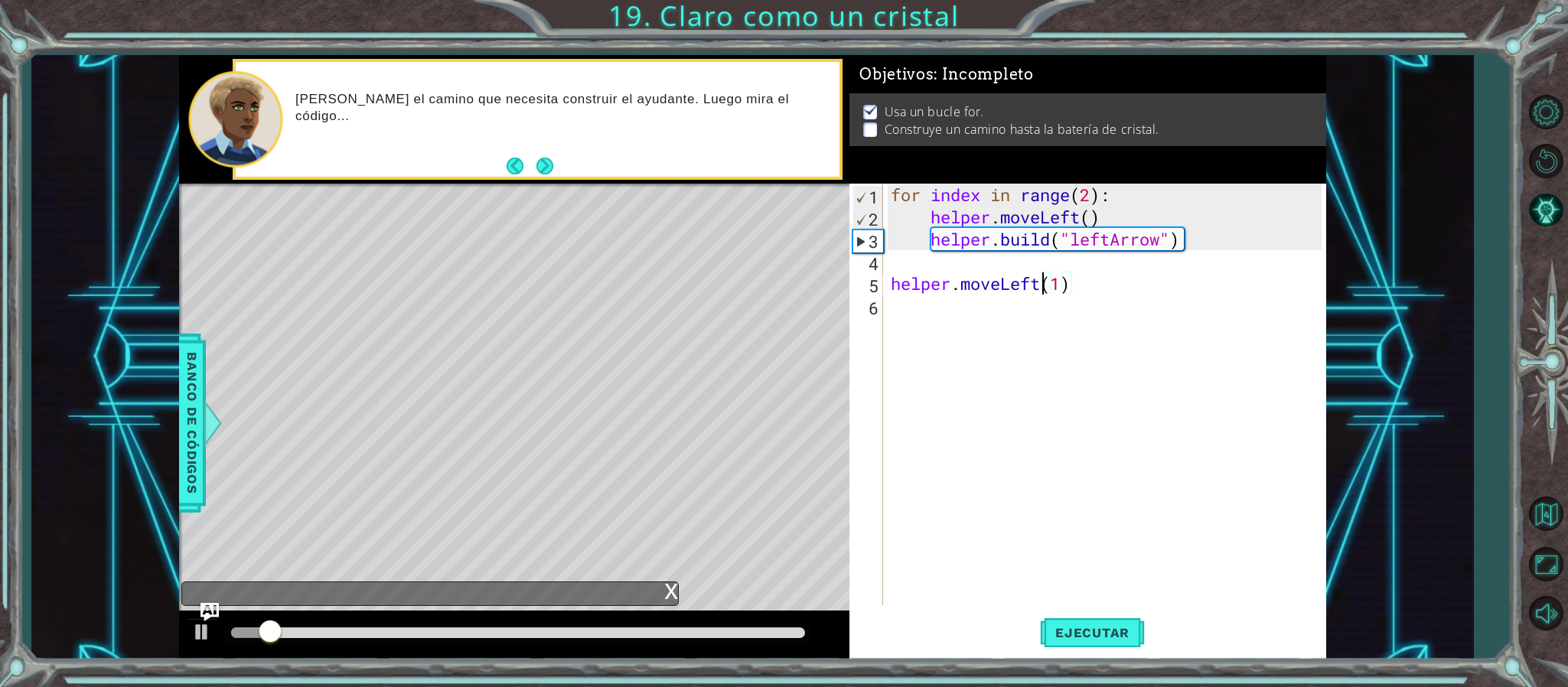
click at [894, 292] on div "for index in range ( 2 ) : helper . moveLeft ( ) helper . build ( "leftArrow" )…" at bounding box center [1108, 417] width 441 height 466
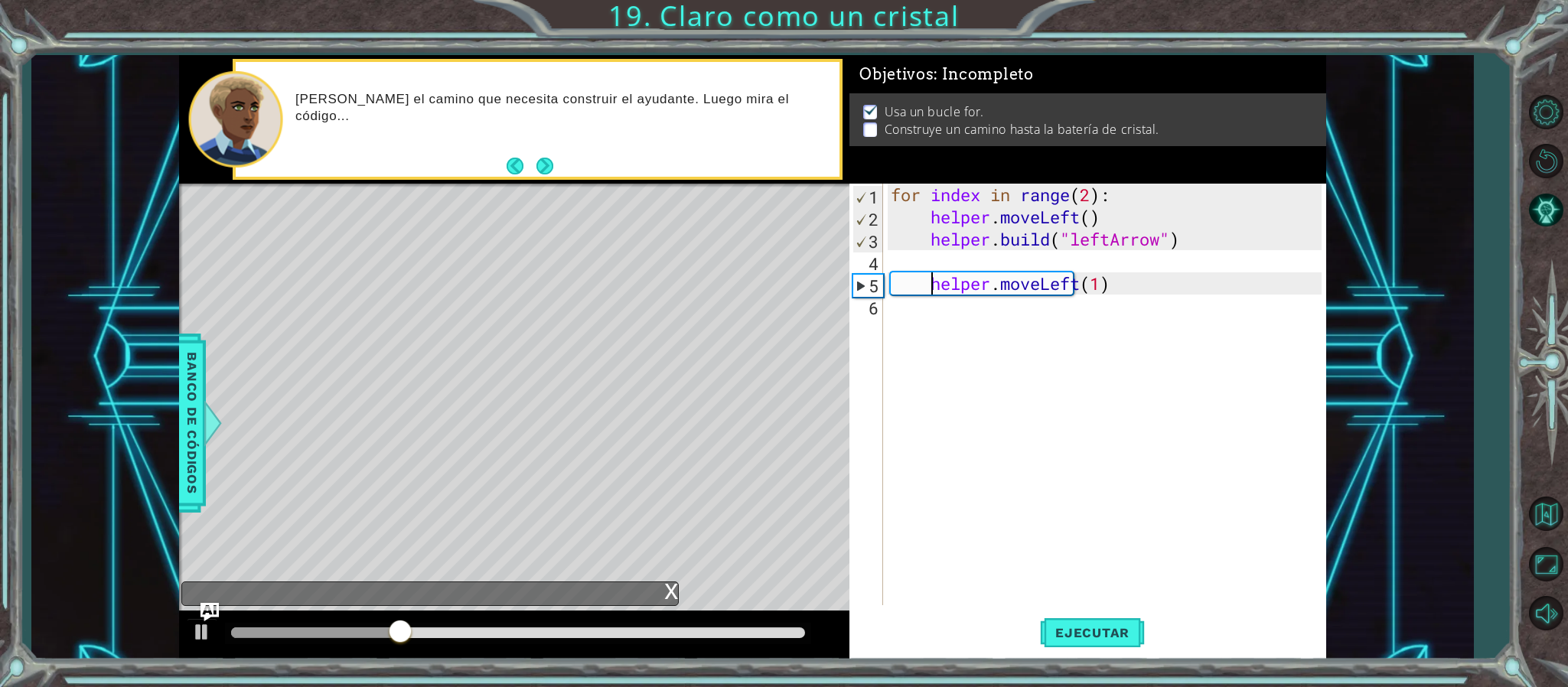
click at [1104, 283] on div "for index in range ( 2 ) : helper . moveLeft ( ) helper . build ( "leftArrow" )…" at bounding box center [1108, 417] width 441 height 466
click at [1087, 628] on span "Ejecutar" at bounding box center [1093, 633] width 105 height 15
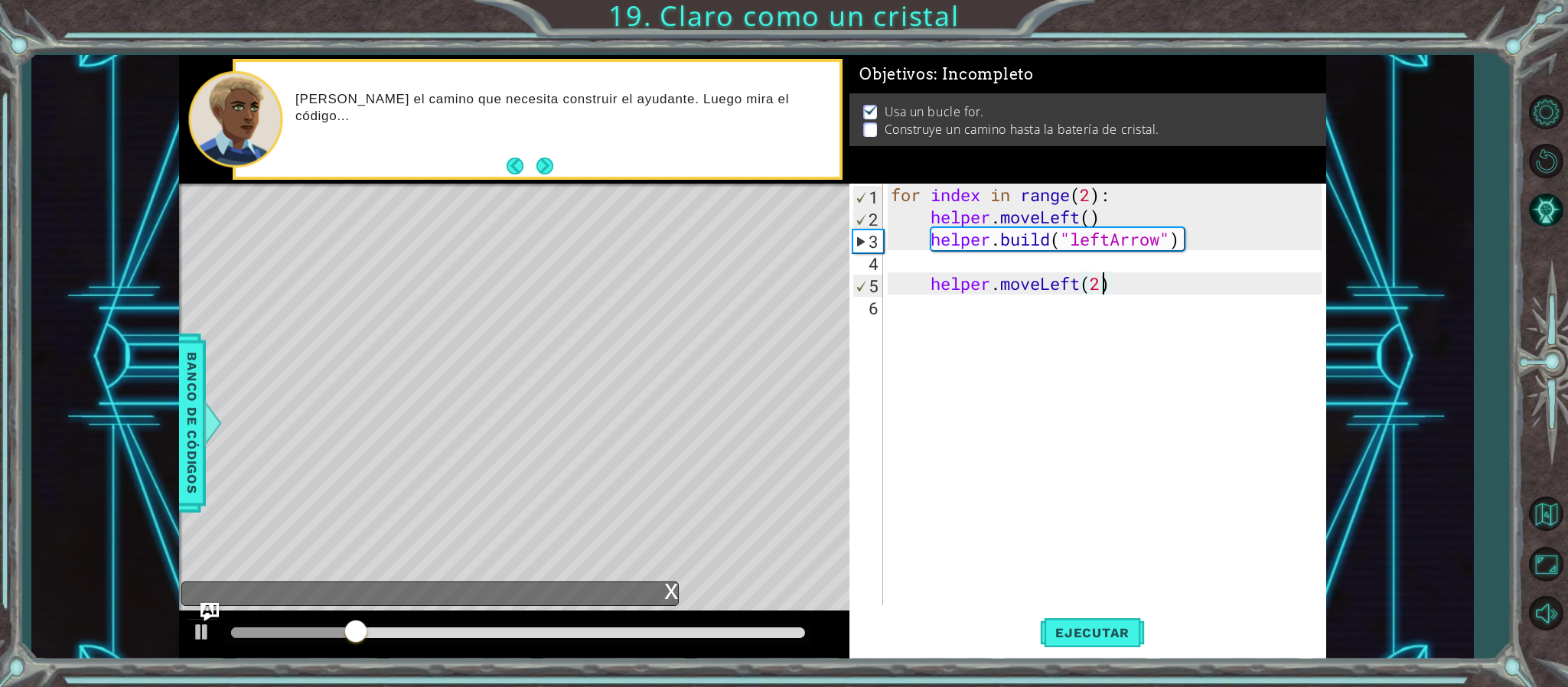
type textarea "helper.moveLeft()"
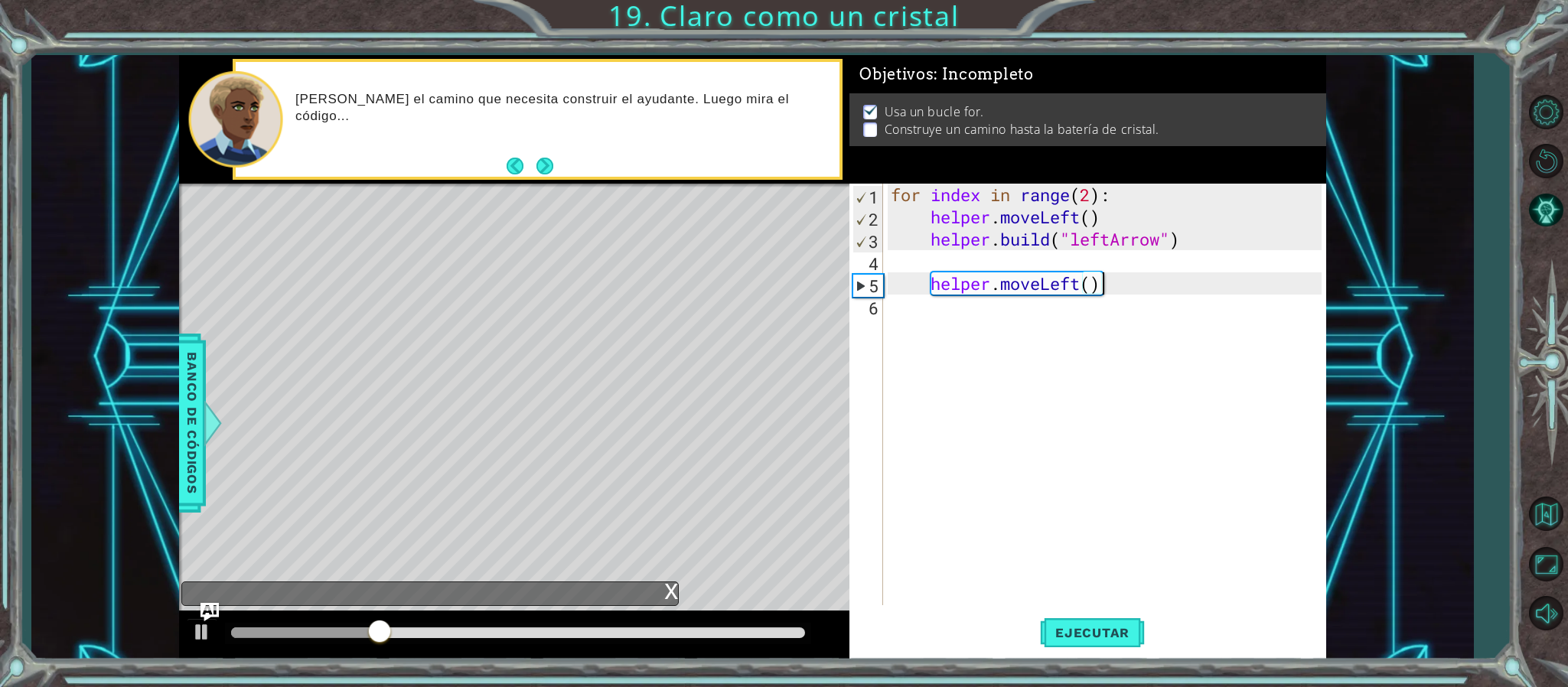
click at [1129, 284] on div "for index in range ( 2 ) : helper . moveLeft ( ) helper . build ( "leftArrow" )…" at bounding box center [1108, 417] width 441 height 466
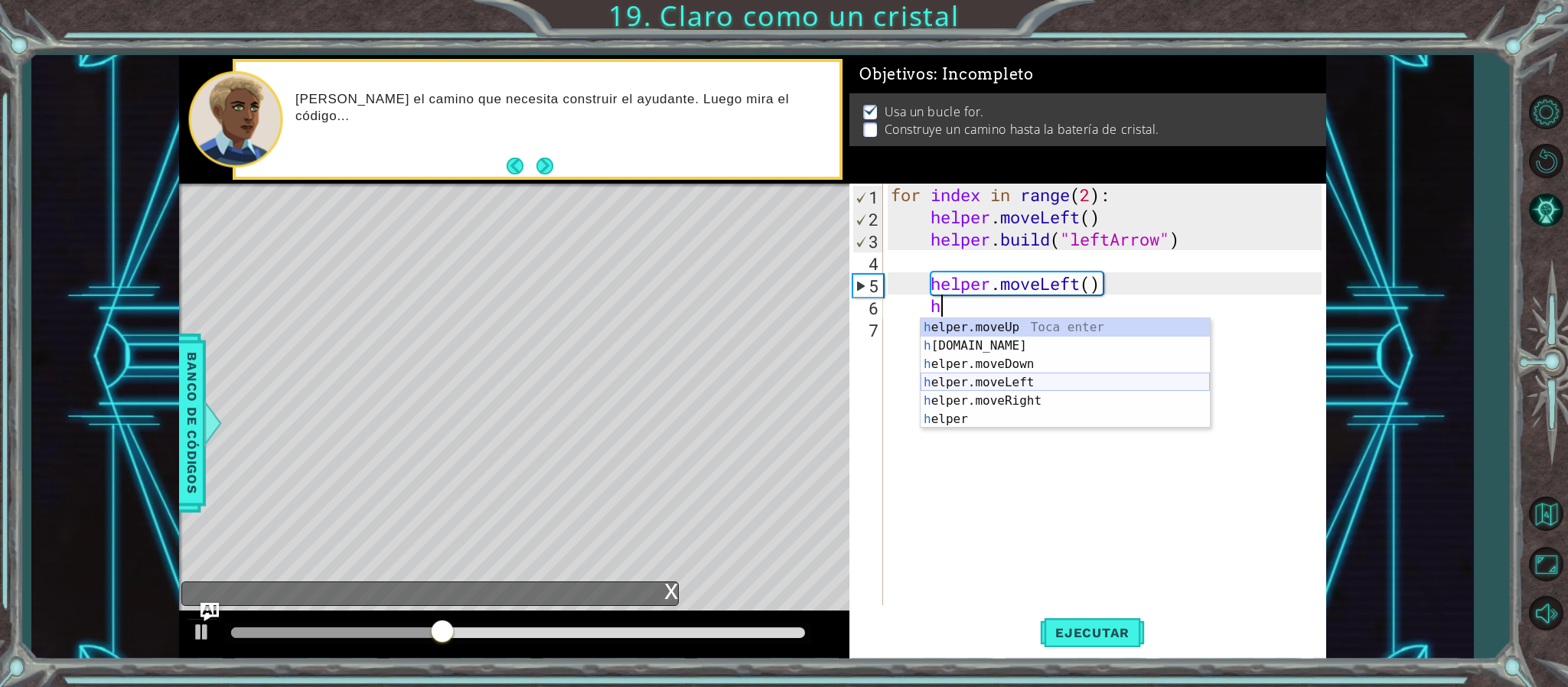
click at [1039, 382] on div "h elper.moveUp Toca enter h [DOMAIN_NAME] Toca enter h elper.moveDown Toca ente…" at bounding box center [1065, 392] width 289 height 147
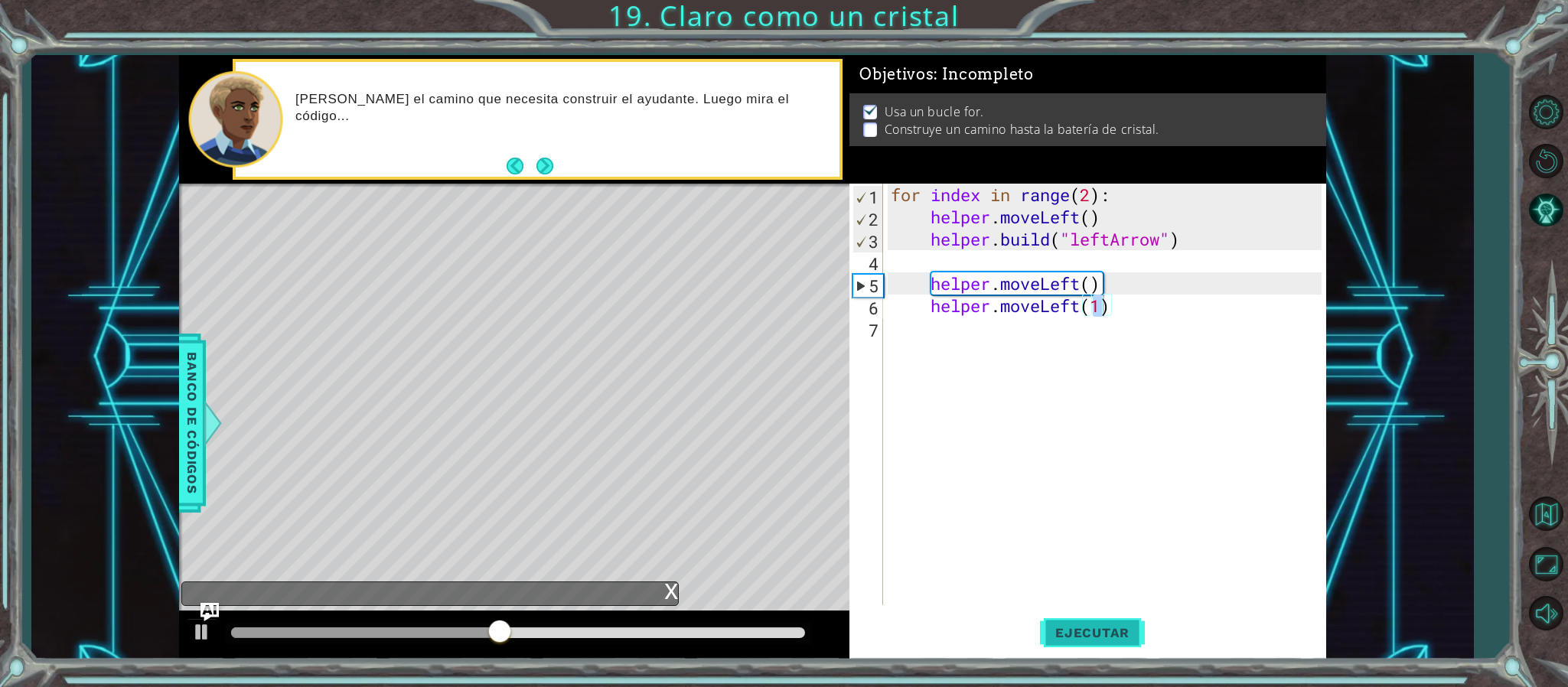
click at [1070, 642] on button "Ejecutar" at bounding box center [1093, 633] width 105 height 47
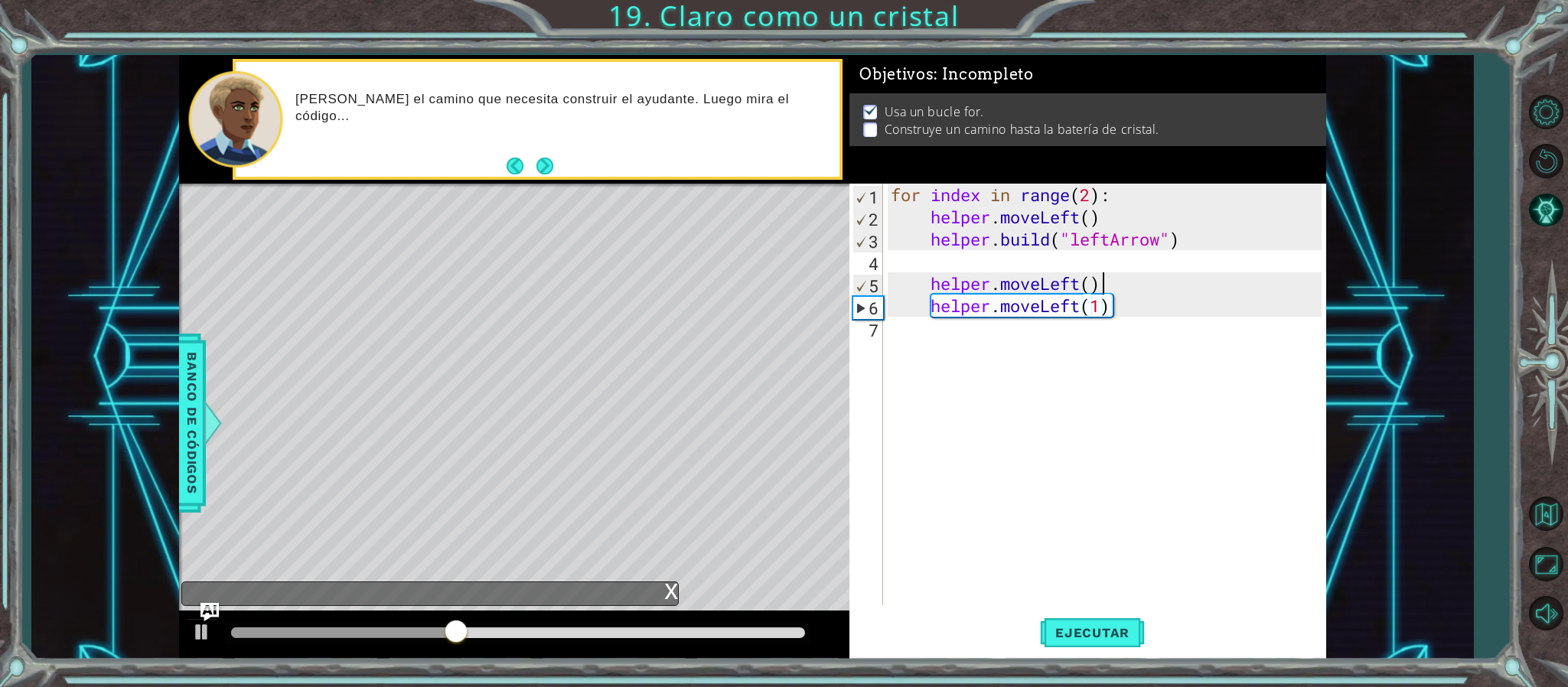
click at [1107, 284] on div "for index in range ( 2 ) : helper . moveLeft ( ) helper . build ( "leftArrow" )…" at bounding box center [1108, 417] width 441 height 466
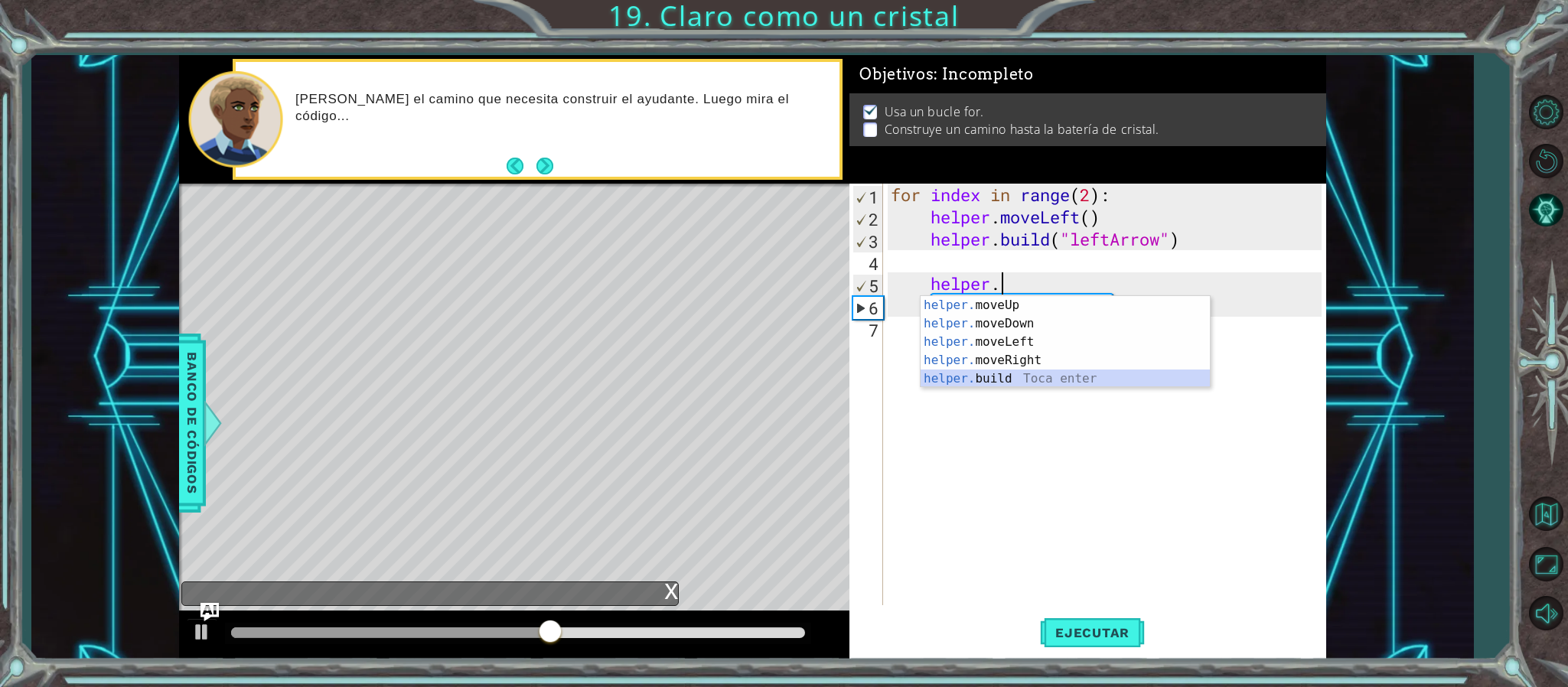
click at [1009, 379] on div "helper. moveUp Toca enter helper. moveDown Toca enter helper. moveLeft Toca ent…" at bounding box center [1065, 360] width 289 height 129
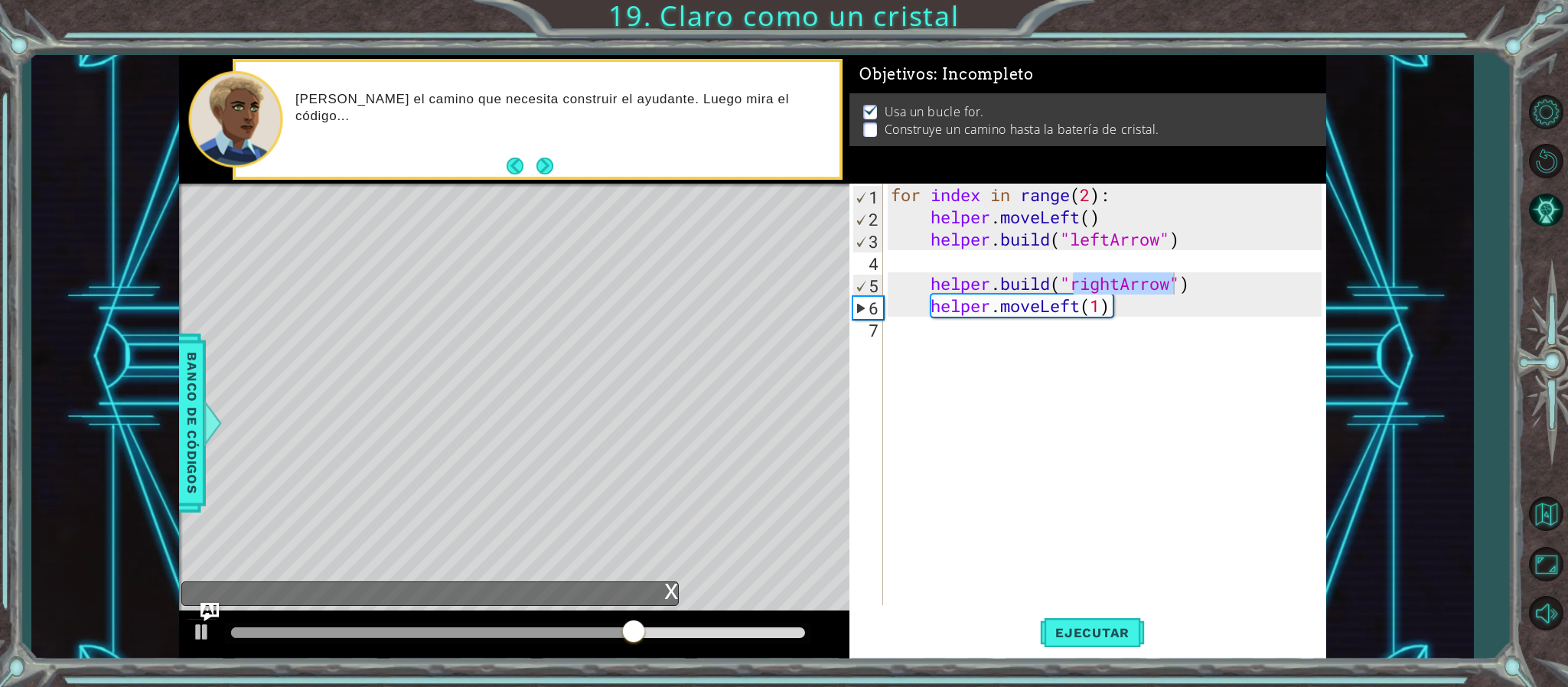
click at [1111, 278] on div "for index in range ( 2 ) : helper . moveLeft ( ) helper . build ( "leftArrow" )…" at bounding box center [1104, 395] width 434 height 422
click at [1117, 281] on div "for index in range ( 2 ) : helper . moveLeft ( ) helper . build ( "leftArrow" )…" at bounding box center [1108, 417] width 441 height 466
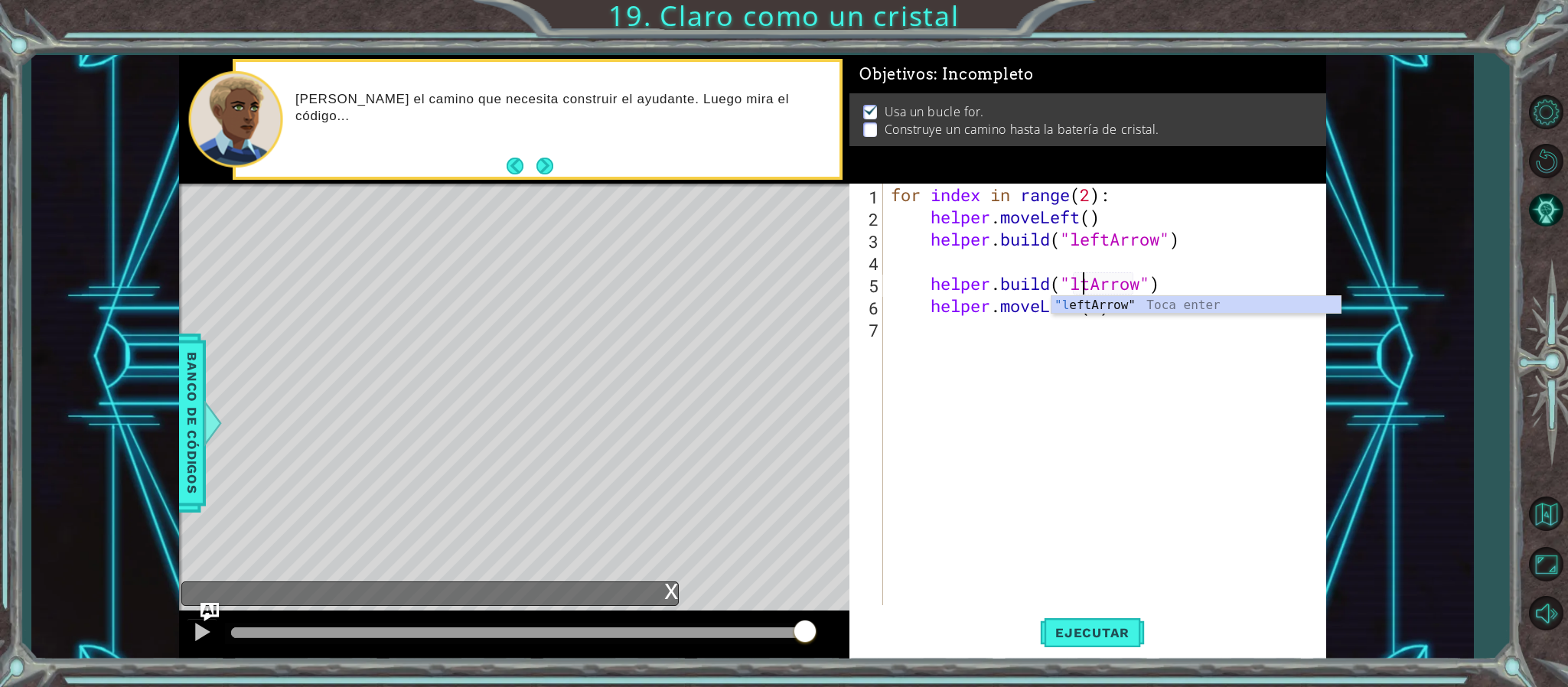
scroll to position [0, 9]
click at [1126, 306] on div ""l eftArrow" Toca enter" at bounding box center [1196, 323] width 289 height 55
click at [1079, 309] on div "for index in range ( 2 ) : helper . moveLeft ( ) helper . build ( "leftArrow" )…" at bounding box center [1108, 417] width 441 height 466
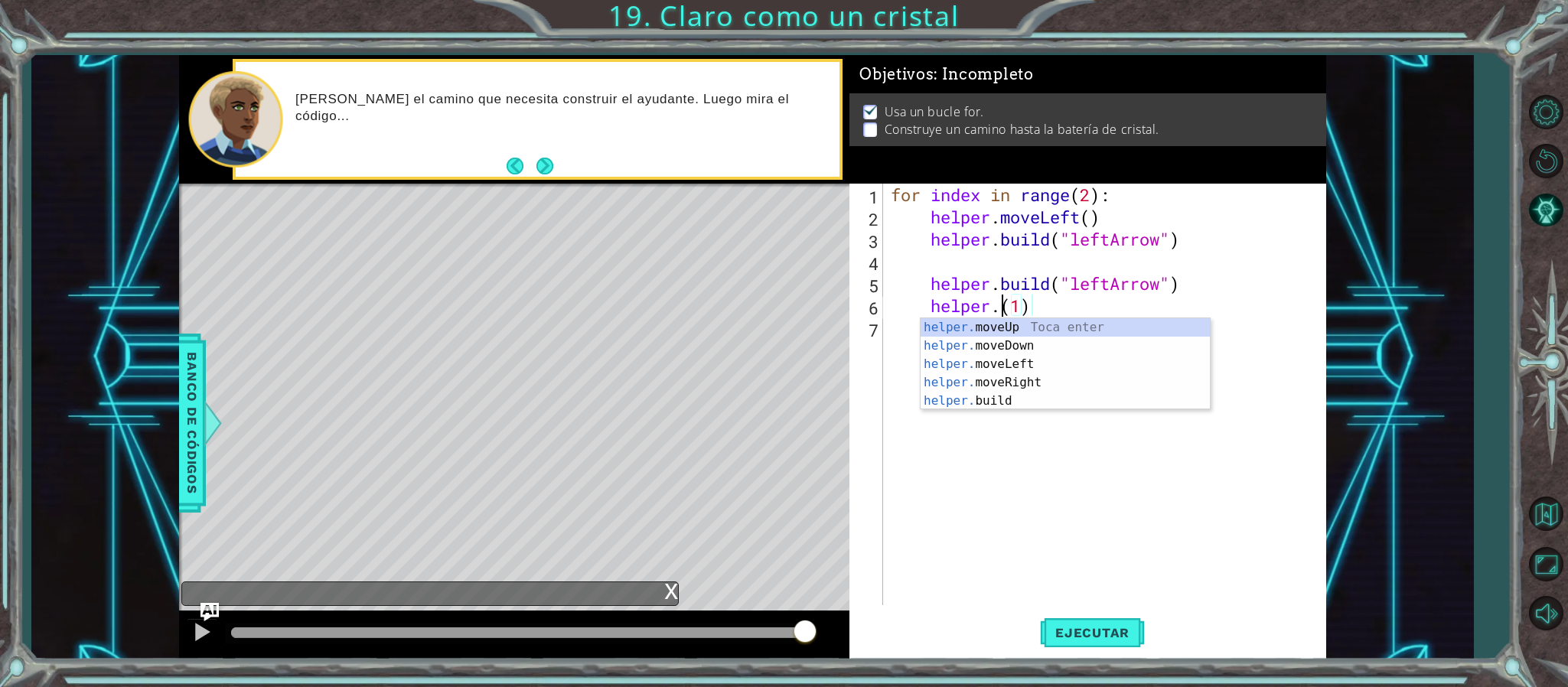
scroll to position [0, 6]
click at [1004, 401] on div "helper. moveUp Toca enter helper. moveDown Toca enter helper. moveLeft Toca ent…" at bounding box center [1065, 382] width 289 height 129
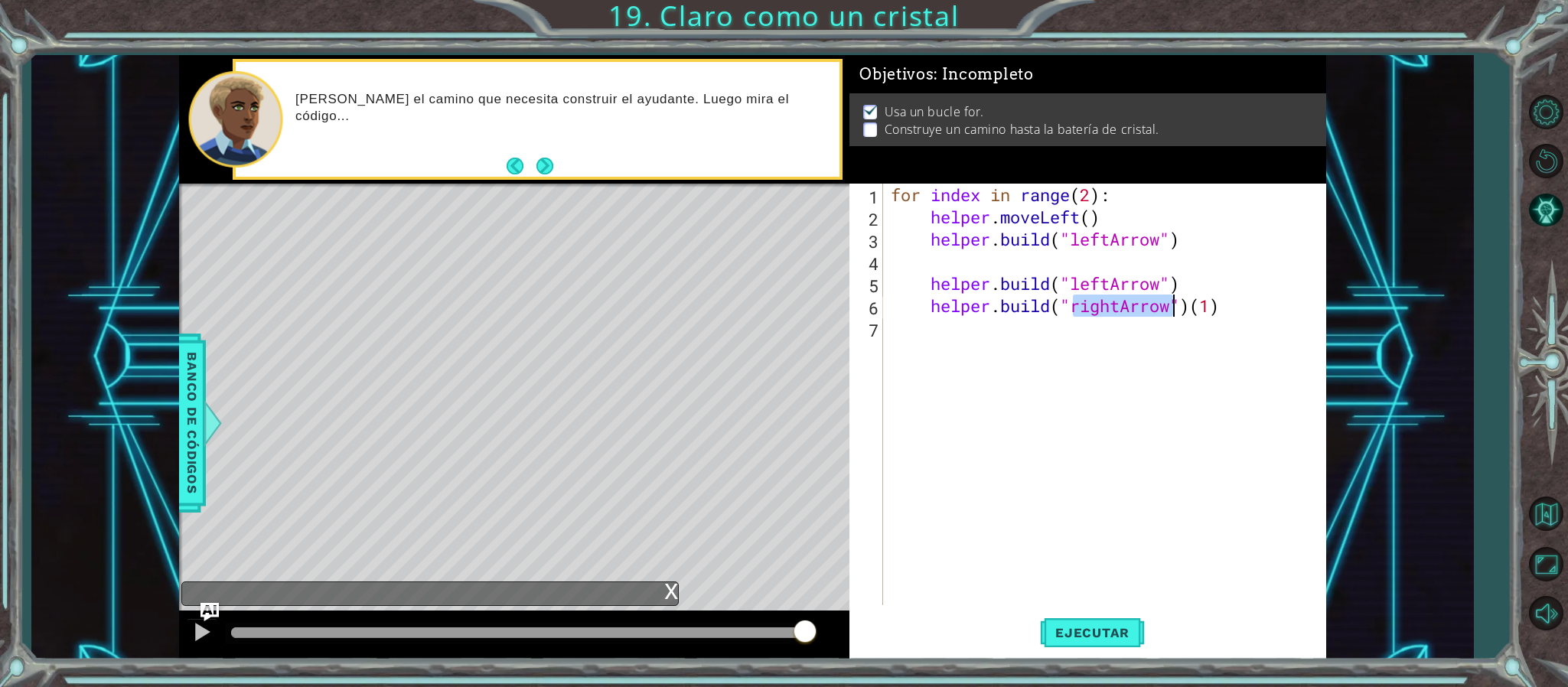
click at [1231, 308] on div "for index in range ( 2 ) : helper . moveLeft ( ) helper . build ( "leftArrow" )…" at bounding box center [1108, 417] width 441 height 466
click at [1121, 308] on div "for index in range ( 2 ) : helper . moveLeft ( ) helper . build ( "leftArrow" )…" at bounding box center [1108, 417] width 441 height 466
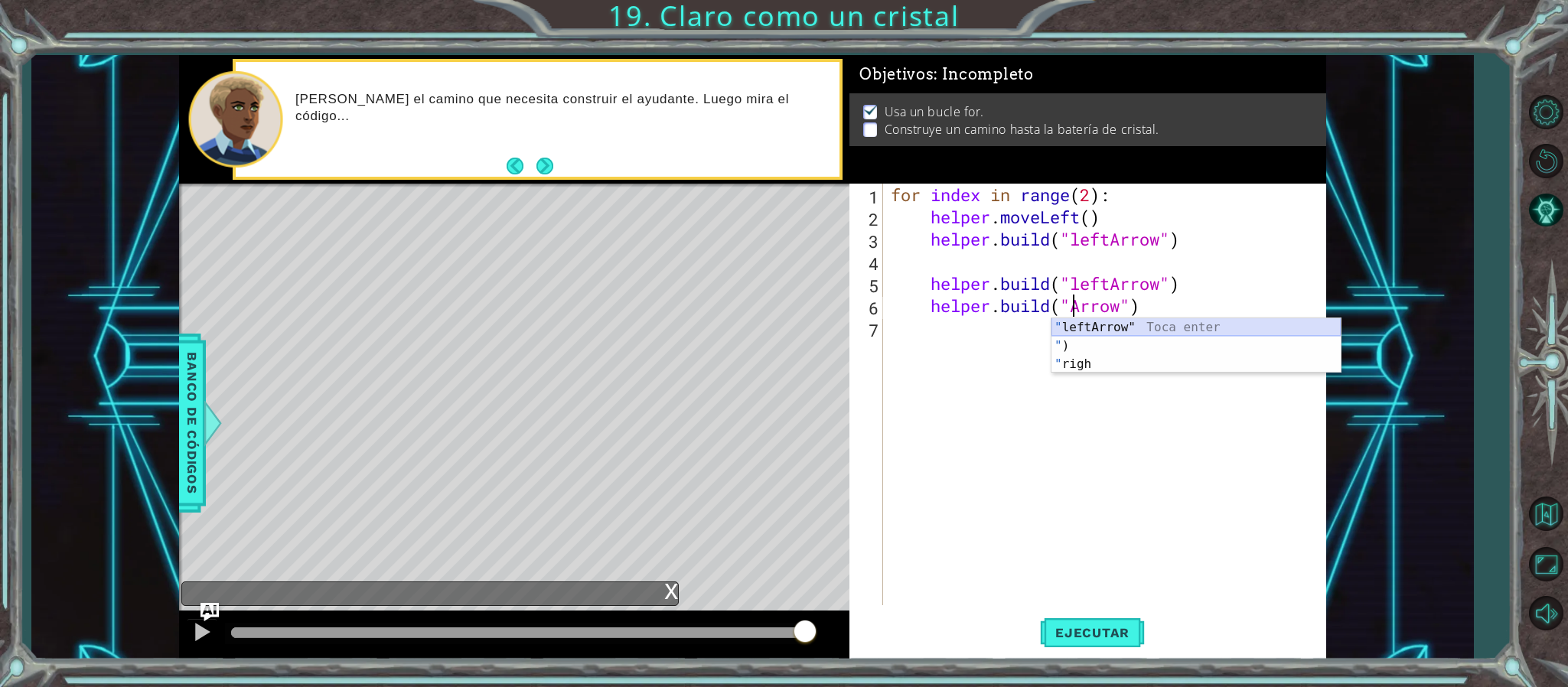
click at [1105, 328] on div "" leftArrow" Toca enter " ) Toca enter " righ Toca enter" at bounding box center [1196, 364] width 289 height 92
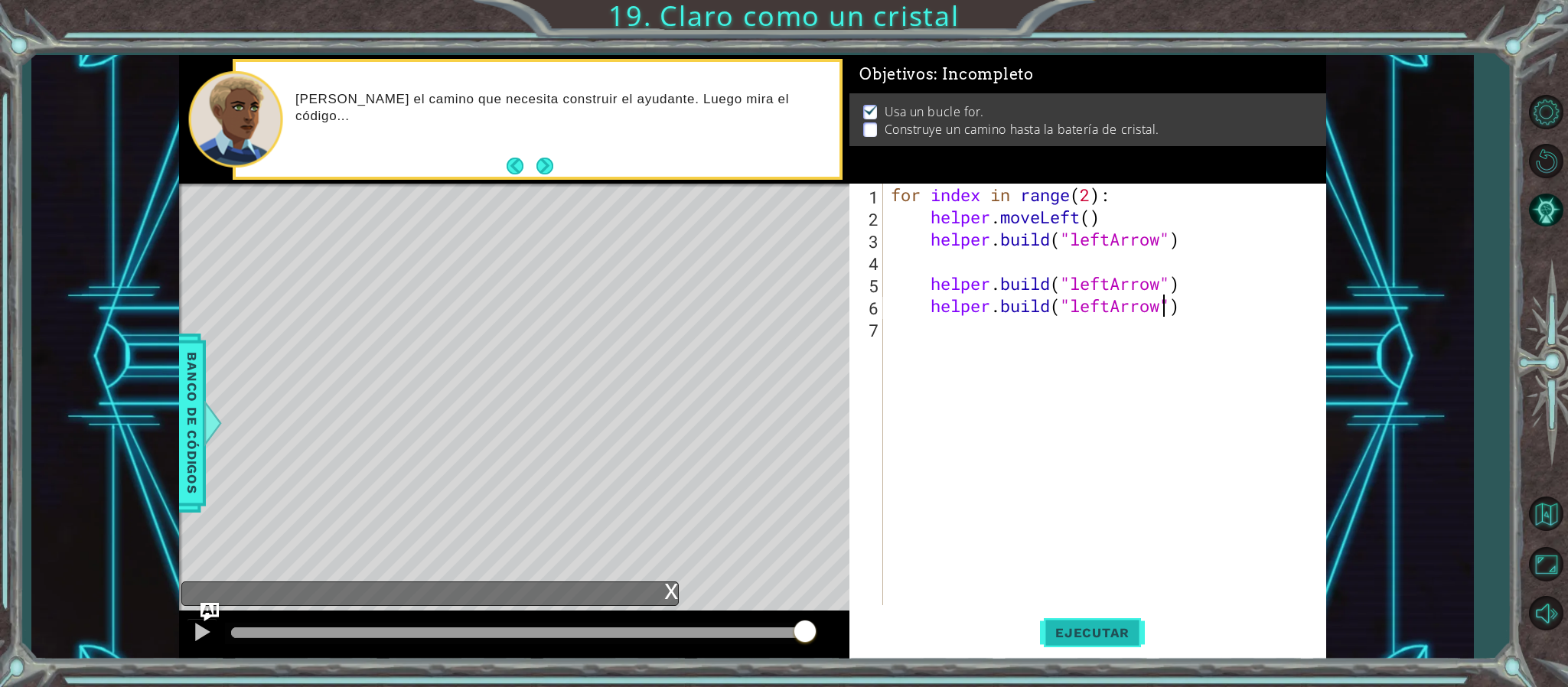
type textarea "[DOMAIN_NAME]("leftArrow")"
click at [1077, 632] on span "Ejecutar" at bounding box center [1093, 633] width 105 height 15
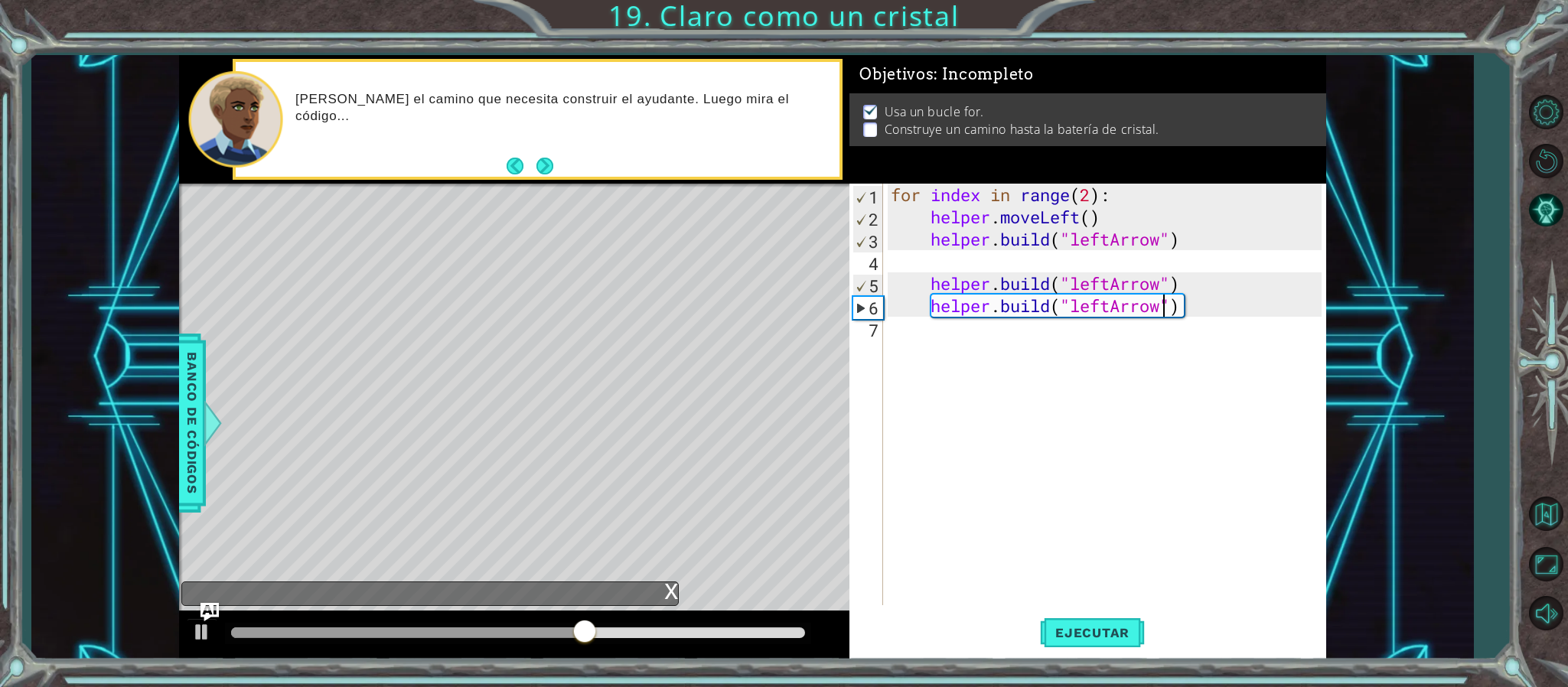
click at [1206, 283] on div "for index in range ( 2 ) : helper . moveLeft ( ) helper . build ( "leftArrow" )…" at bounding box center [1108, 417] width 441 height 466
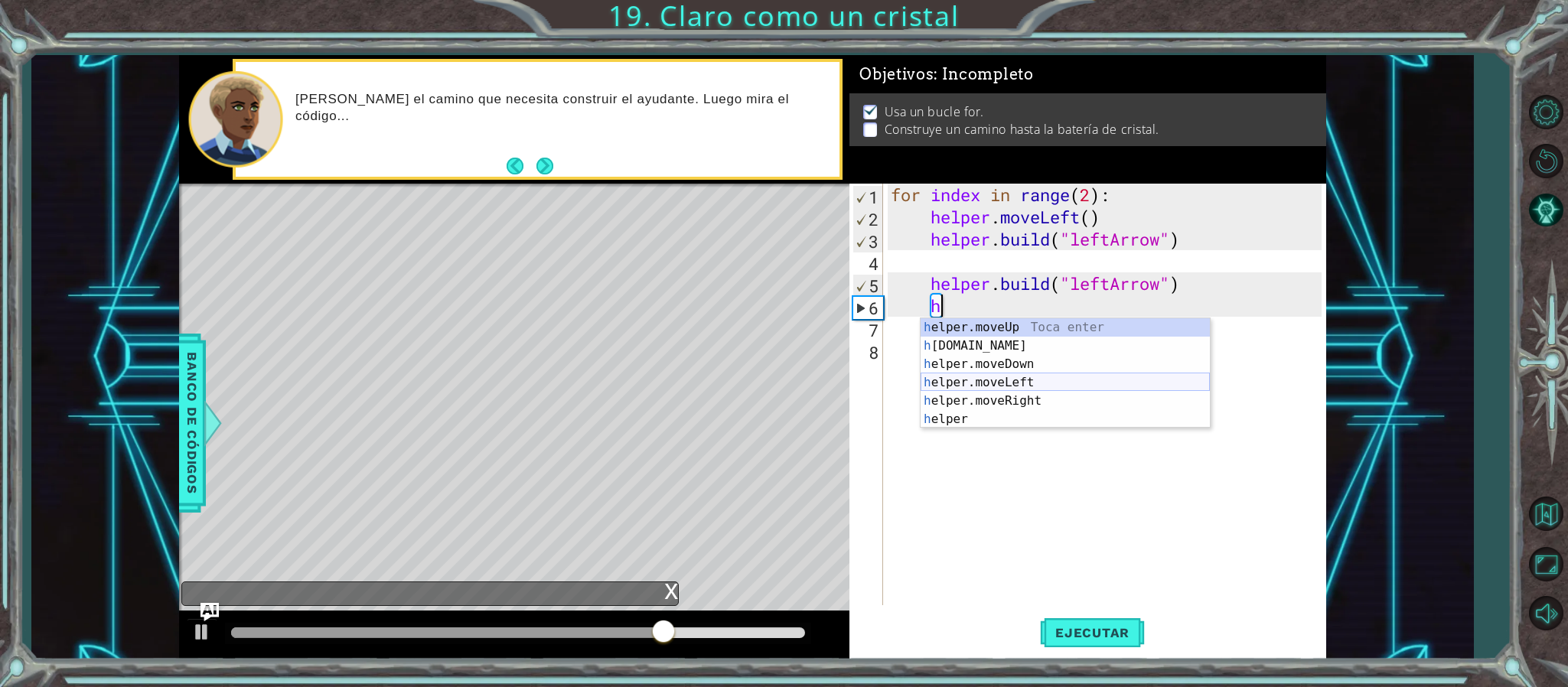
click at [1015, 383] on div "h elper.moveUp Toca enter h [DOMAIN_NAME] Toca enter h elper.moveDown Toca ente…" at bounding box center [1065, 392] width 289 height 147
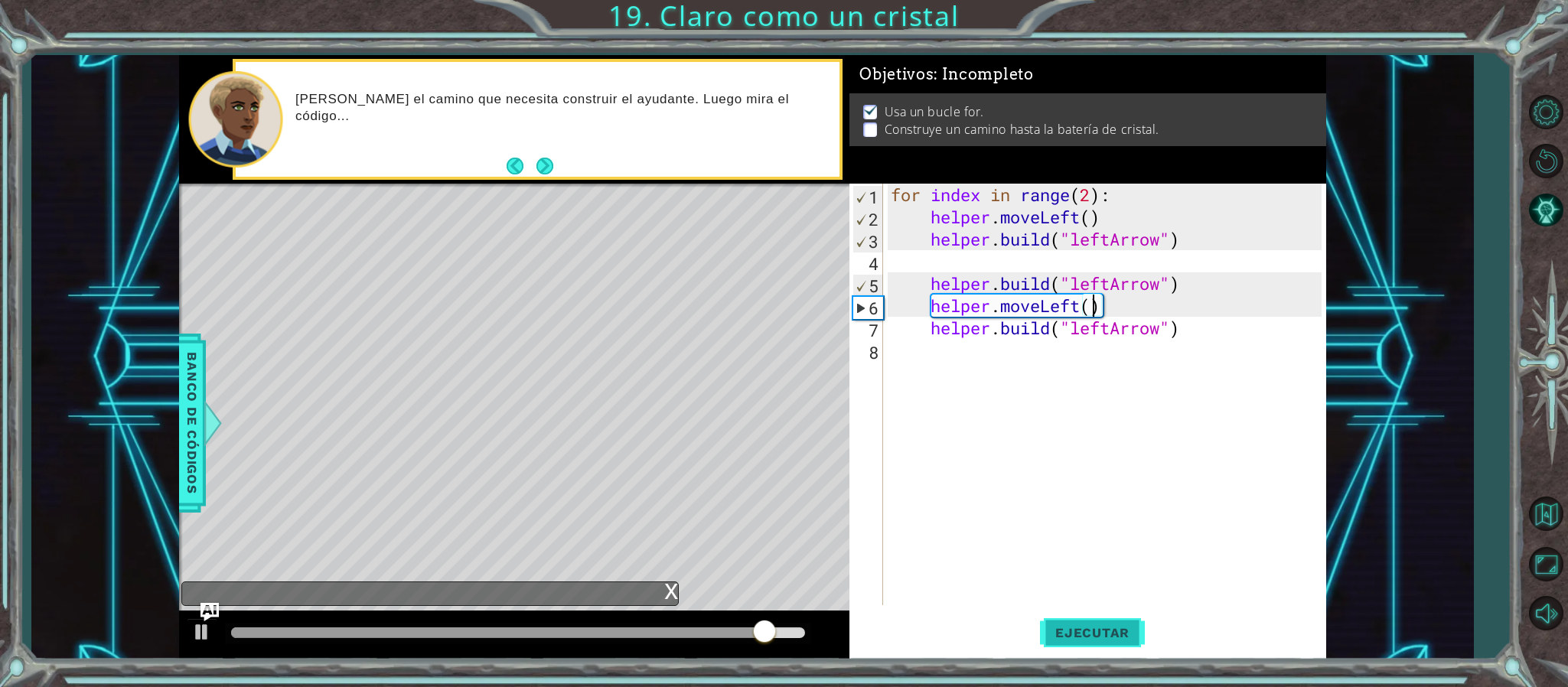
type textarea "helper.moveLeft()"
click at [1099, 639] on span "Ejecutar" at bounding box center [1093, 633] width 105 height 15
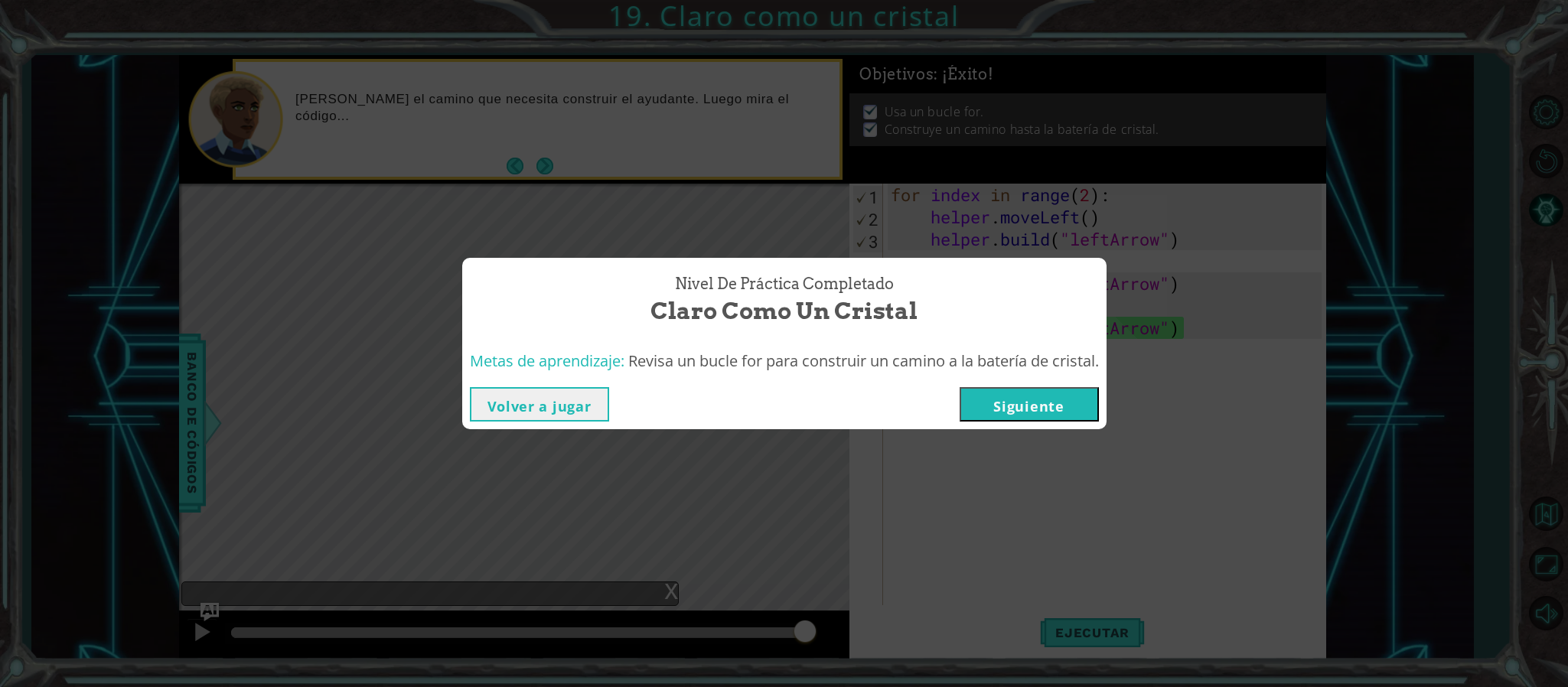
click at [1055, 411] on button "Siguiente" at bounding box center [1030, 404] width 139 height 35
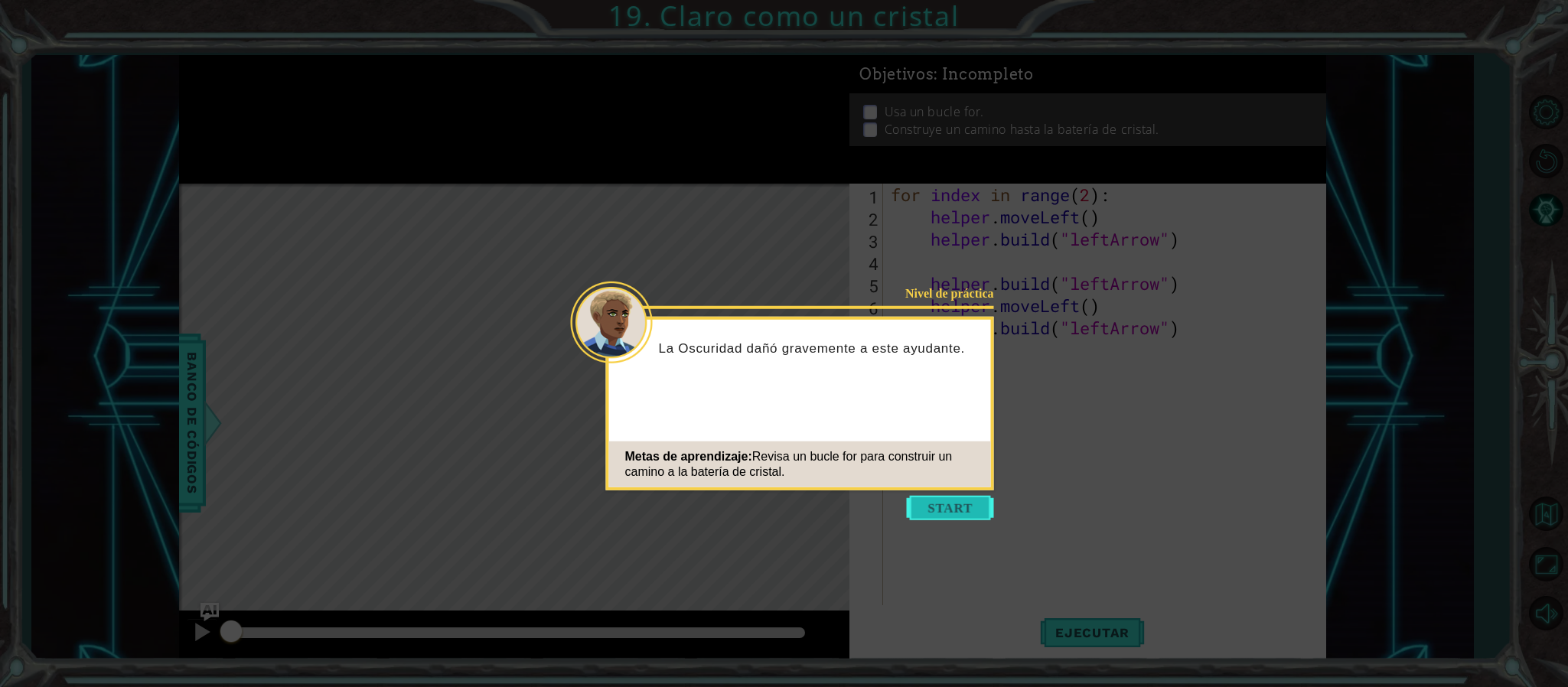
click at [942, 505] on button "Start" at bounding box center [950, 507] width 87 height 24
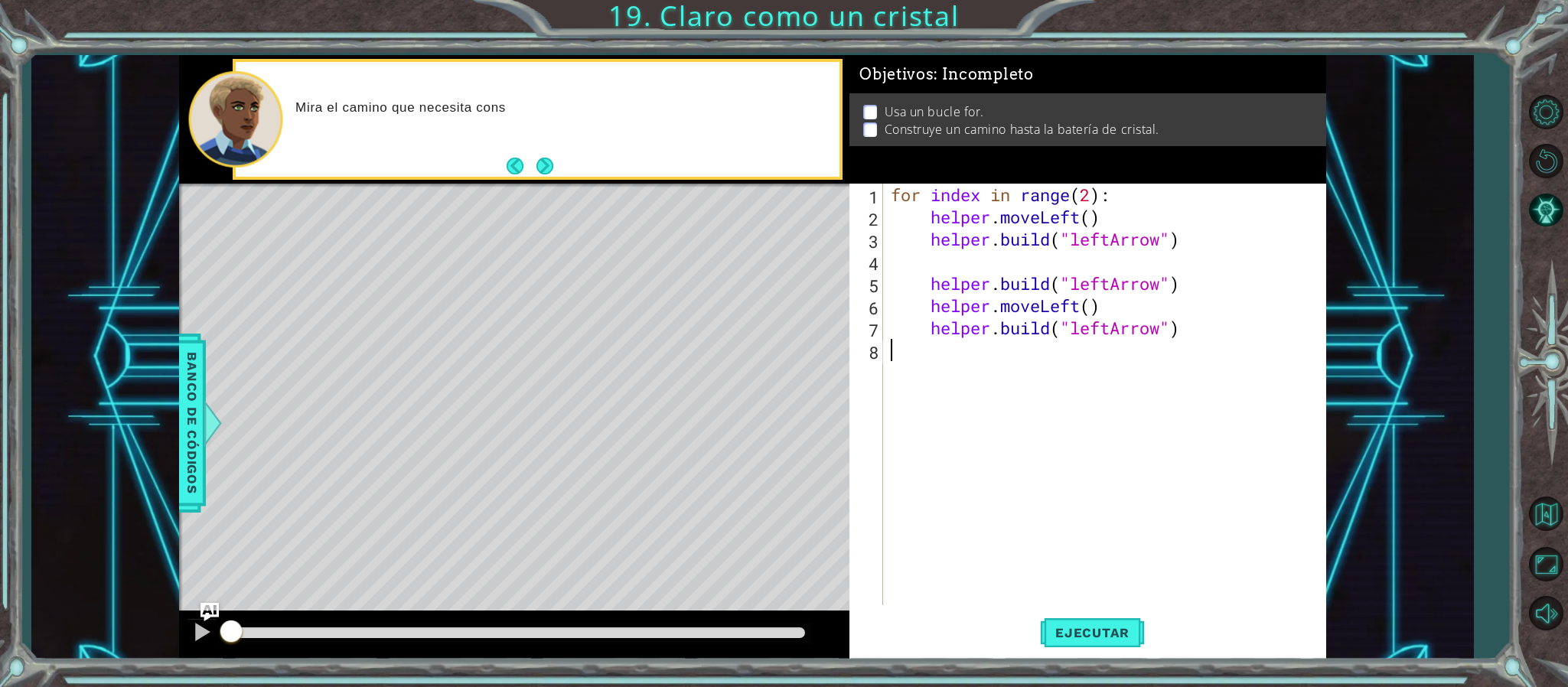
click at [942, 505] on div "for index in range ( 2 ) : helper . moveLeft ( ) helper . build ( "leftArrow" )…" at bounding box center [1108, 417] width 441 height 466
click at [1424, 414] on div "1 ההההההההההההההההההההההההההההההההההההההההההההההההההההההההההההההההההההההההההההה…" at bounding box center [752, 357] width 1443 height 605
click at [1491, 262] on div "1 ההההההההההההההההההההההההההההההההההההההההההההההההההההההההההההההההההההההההההההה…" at bounding box center [784, 344] width 1568 height 687
